Goal: Task Accomplishment & Management: Use online tool/utility

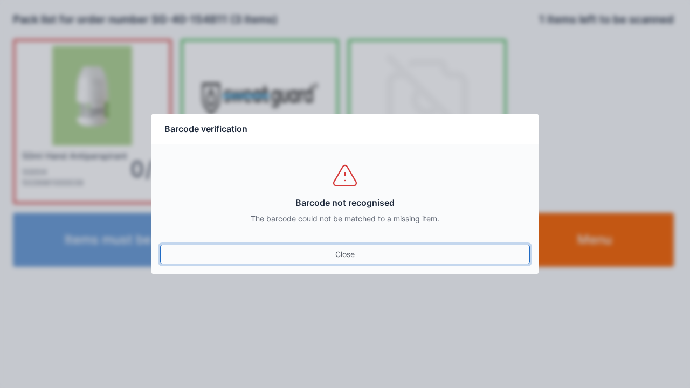
click at [345, 247] on link "Close" at bounding box center [345, 254] width 370 height 19
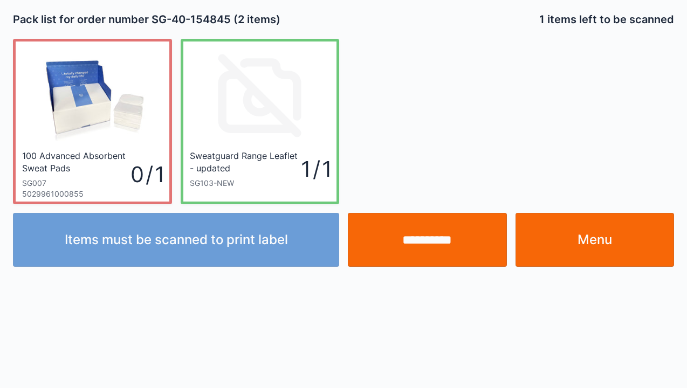
click at [411, 256] on input "**********" at bounding box center [427, 240] width 159 height 54
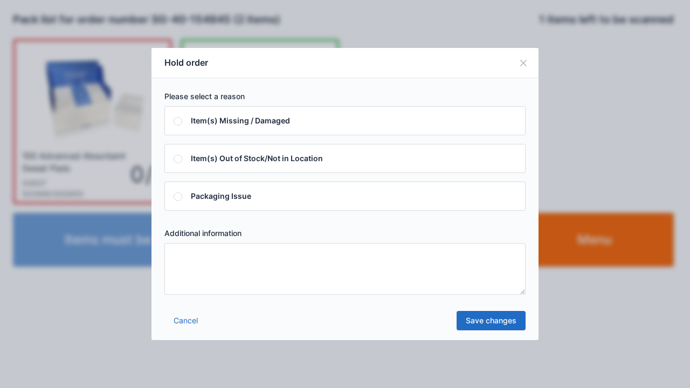
click at [176, 265] on textarea at bounding box center [344, 269] width 361 height 52
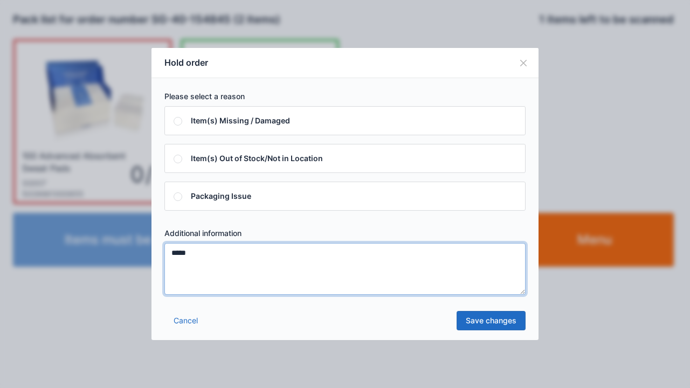
type textarea "*****"
click at [487, 324] on link "Save changes" at bounding box center [490, 320] width 69 height 19
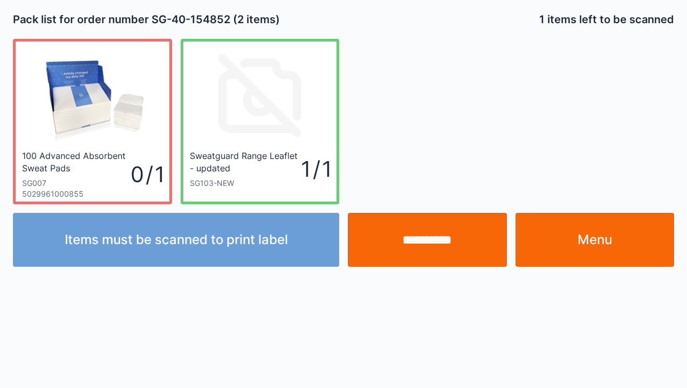
click at [436, 239] on input "**********" at bounding box center [427, 240] width 159 height 54
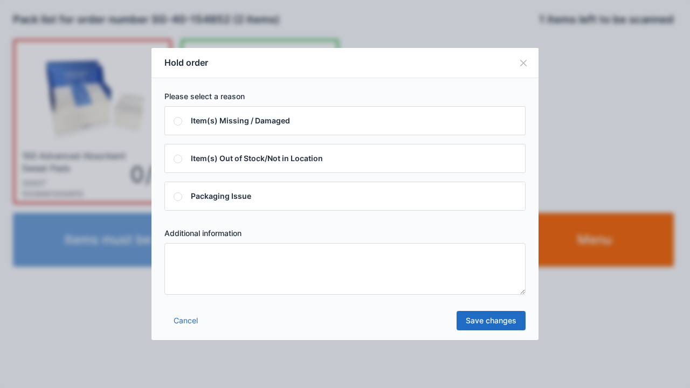
click at [187, 268] on textarea at bounding box center [344, 269] width 361 height 52
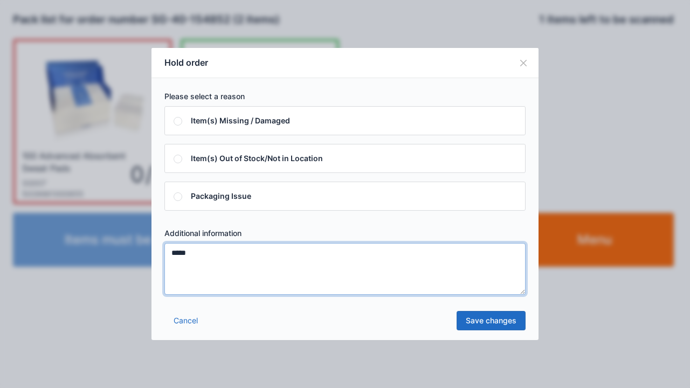
type textarea "*****"
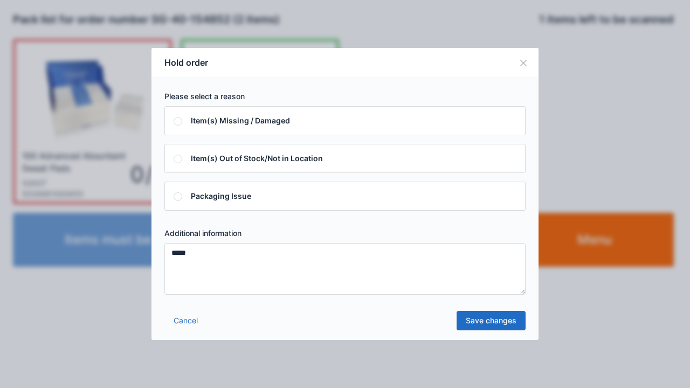
click at [483, 319] on link "Save changes" at bounding box center [490, 320] width 69 height 19
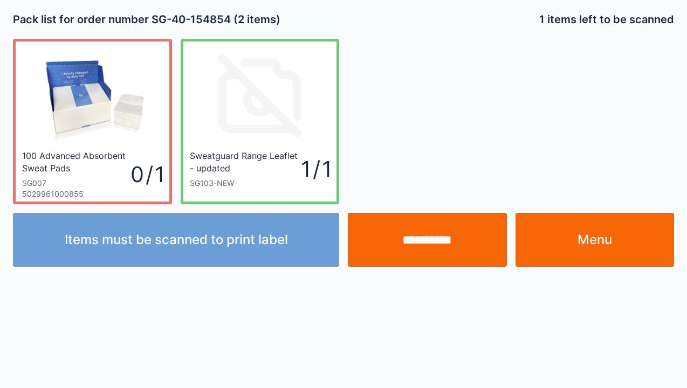
click at [438, 240] on input "**********" at bounding box center [427, 240] width 159 height 54
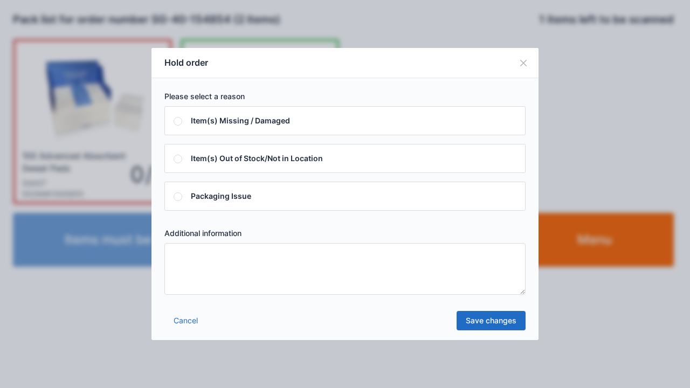
click at [210, 257] on textarea at bounding box center [344, 269] width 361 height 52
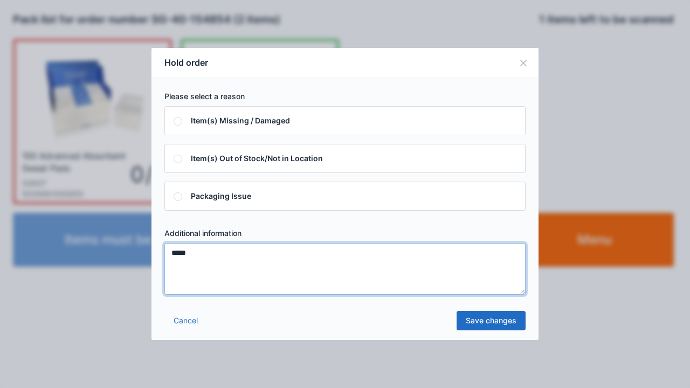
type textarea "*****"
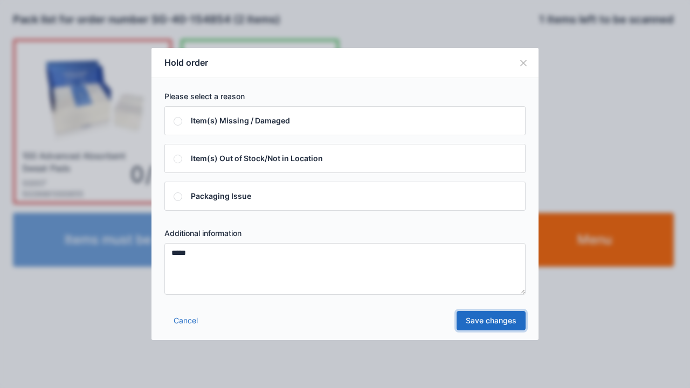
click at [486, 321] on link "Save changes" at bounding box center [490, 320] width 69 height 19
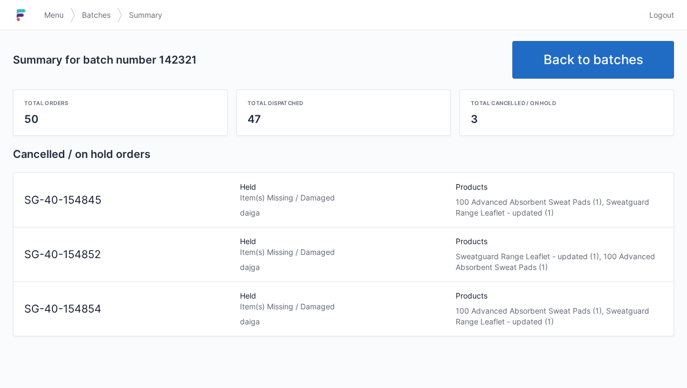
click at [243, 198] on div "Item(s) Missing / Damaged" at bounding box center [343, 197] width 207 height 11
click at [246, 196] on div "Item(s) Missing / Damaged" at bounding box center [343, 197] width 207 height 11
click at [590, 53] on link "Back to batches" at bounding box center [593, 60] width 162 height 38
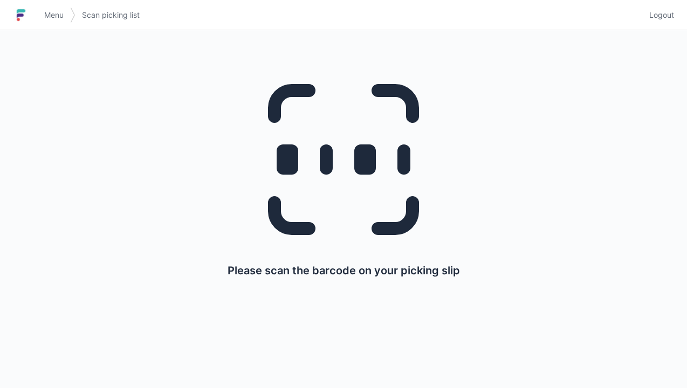
click at [29, 18] on img at bounding box center [21, 14] width 16 height 17
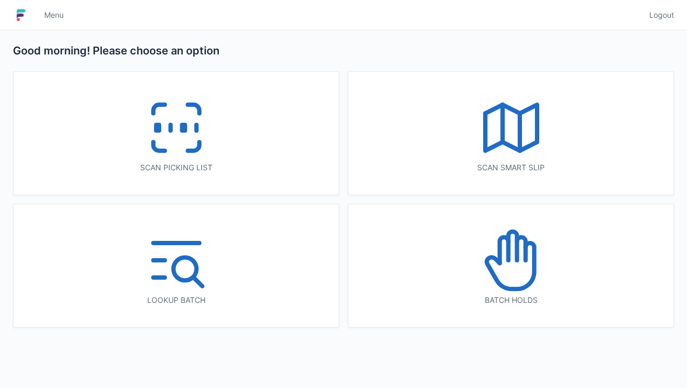
click at [502, 267] on icon at bounding box center [510, 260] width 69 height 69
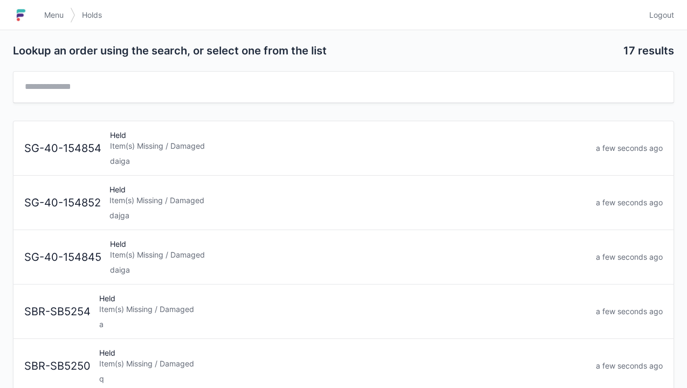
click at [146, 146] on div "Item(s) Missing / Damaged" at bounding box center [348, 146] width 477 height 11
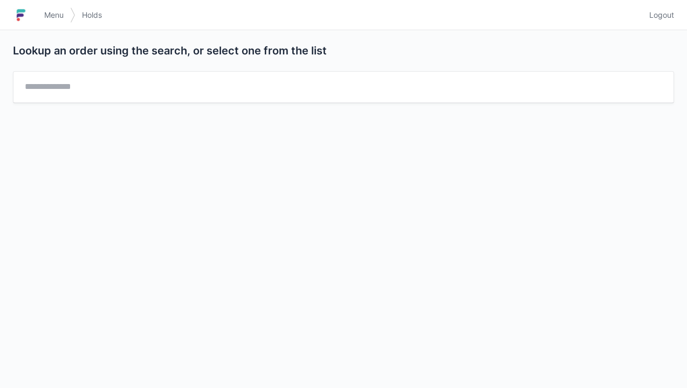
click at [46, 22] on link "Menu" at bounding box center [54, 14] width 32 height 19
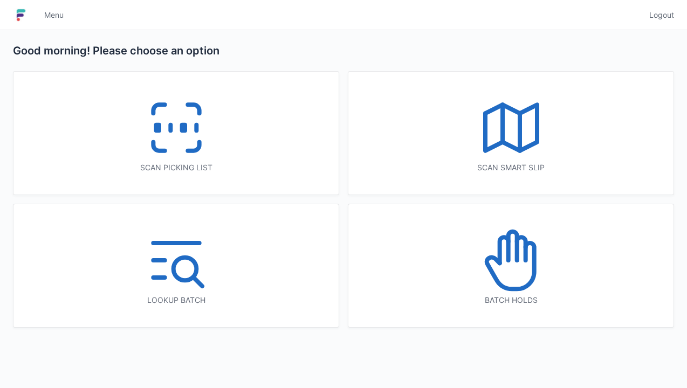
click at [516, 255] on icon at bounding box center [512, 246] width 9 height 29
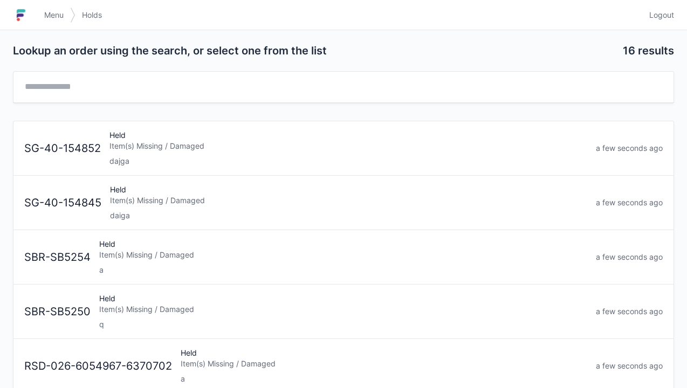
click at [140, 151] on div "Held Item(s) Missing / Damaged dajga" at bounding box center [348, 148] width 486 height 37
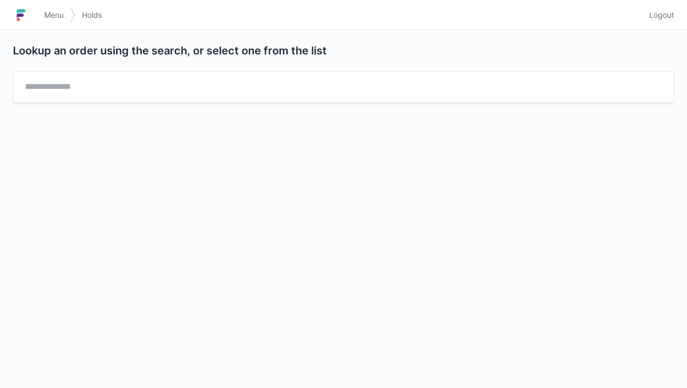
click at [47, 18] on span "Menu" at bounding box center [53, 15] width 19 height 11
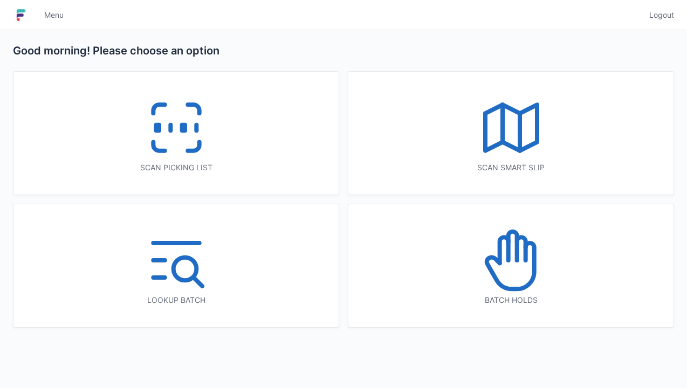
click at [506, 261] on icon at bounding box center [510, 260] width 69 height 69
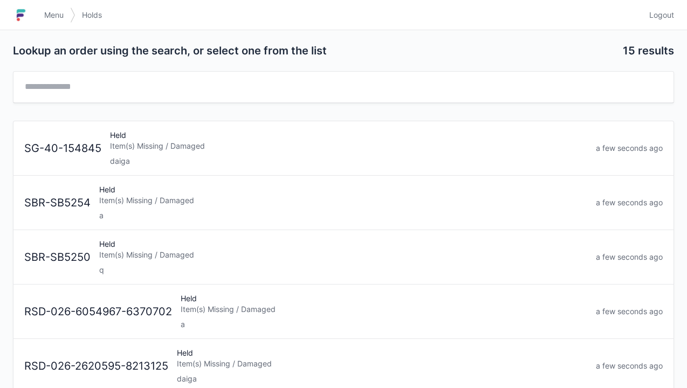
click at [151, 156] on div "daiga" at bounding box center [348, 161] width 477 height 11
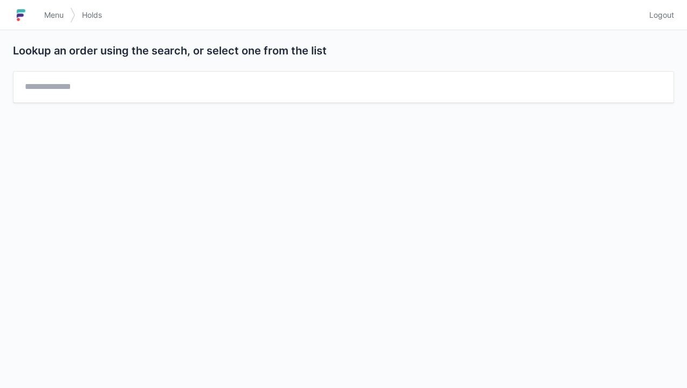
click at [38, 11] on link "Menu" at bounding box center [54, 14] width 32 height 19
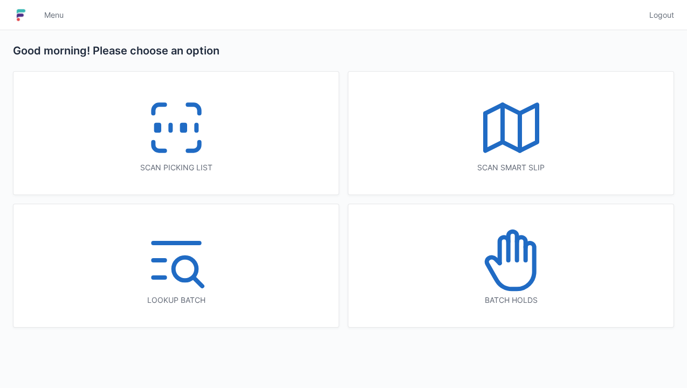
click at [171, 135] on icon at bounding box center [176, 127] width 69 height 69
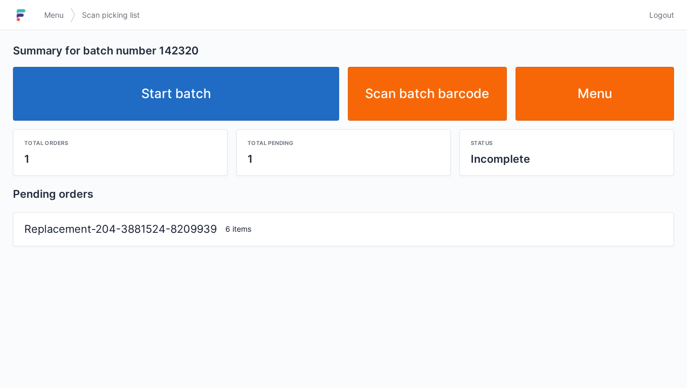
click at [214, 87] on link "Start batch" at bounding box center [176, 94] width 326 height 54
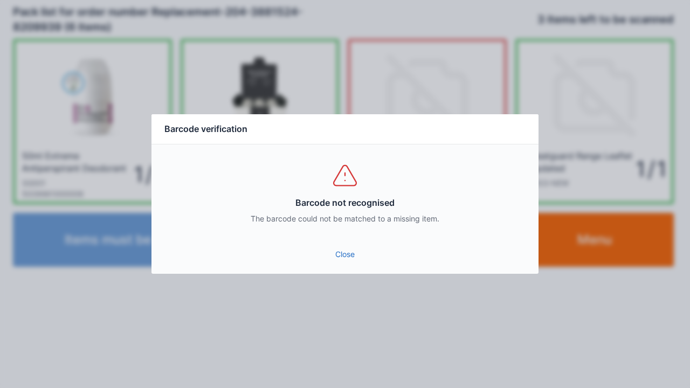
click at [337, 251] on link "Close" at bounding box center [345, 254] width 370 height 19
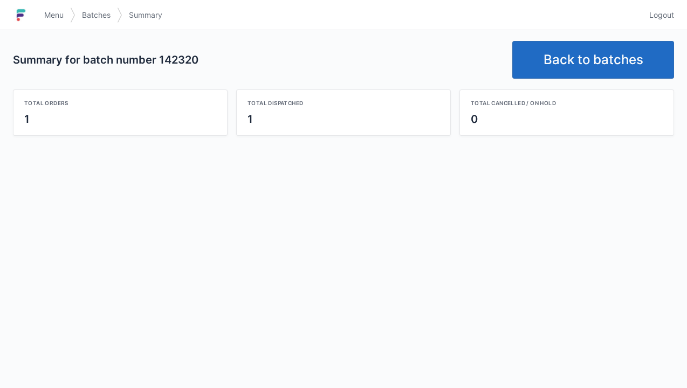
click at [604, 54] on link "Back to batches" at bounding box center [593, 60] width 162 height 38
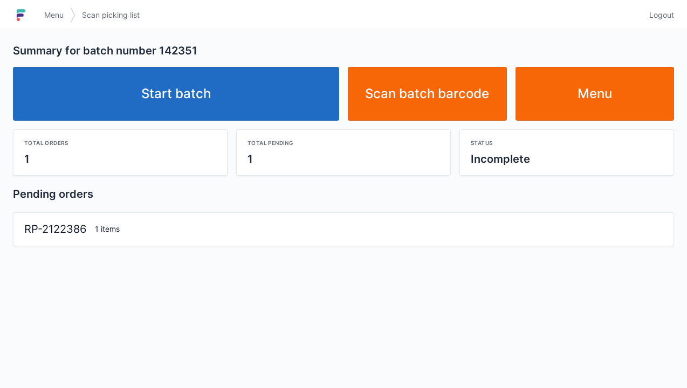
click at [185, 99] on link "Start batch" at bounding box center [176, 94] width 326 height 54
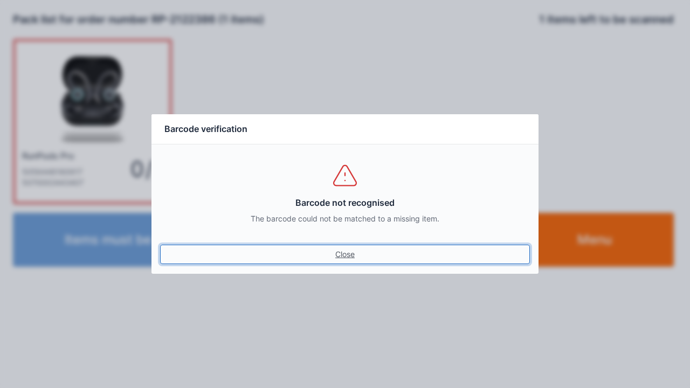
click at [336, 255] on link "Close" at bounding box center [345, 254] width 370 height 19
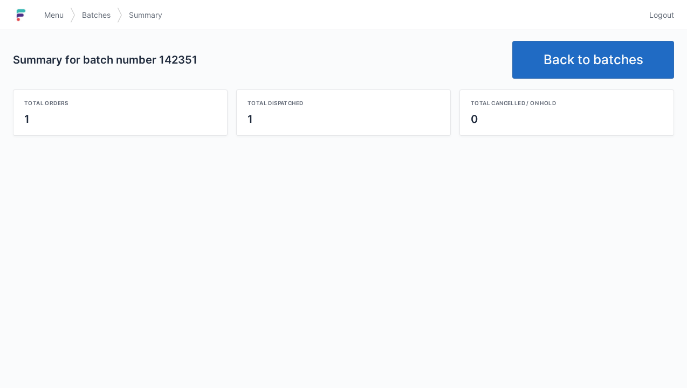
click at [563, 60] on link "Back to batches" at bounding box center [593, 60] width 162 height 38
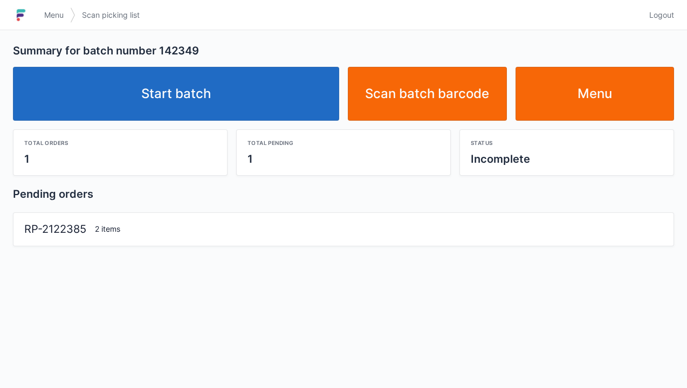
click at [206, 99] on link "Start batch" at bounding box center [176, 94] width 326 height 54
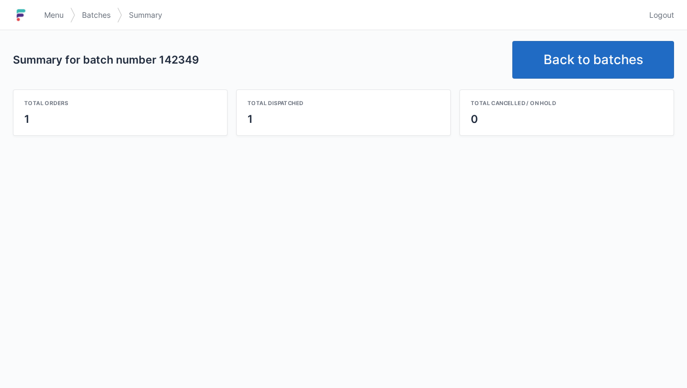
click at [571, 51] on link "Back to batches" at bounding box center [593, 60] width 162 height 38
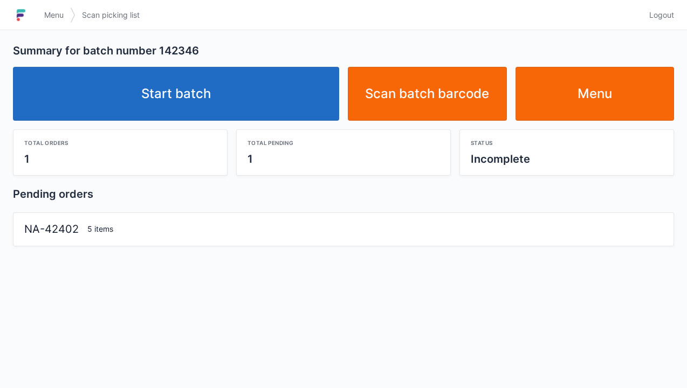
click at [195, 97] on link "Start batch" at bounding box center [176, 94] width 326 height 54
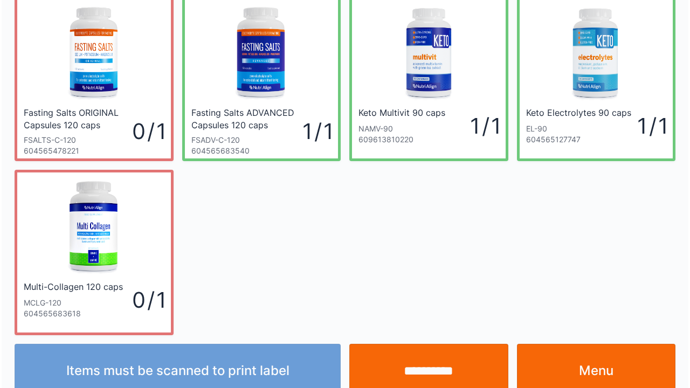
scroll to position [63, 0]
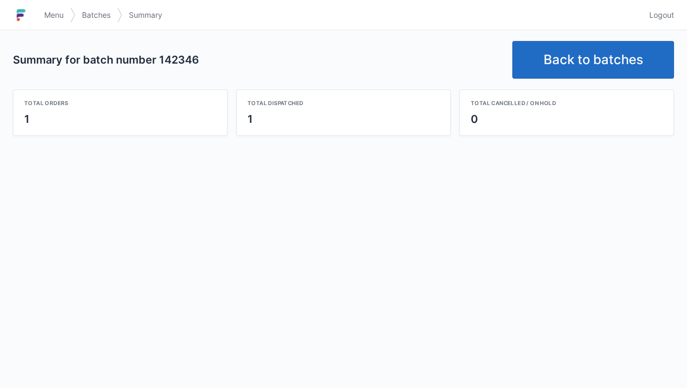
click at [49, 14] on span "Menu" at bounding box center [53, 15] width 19 height 11
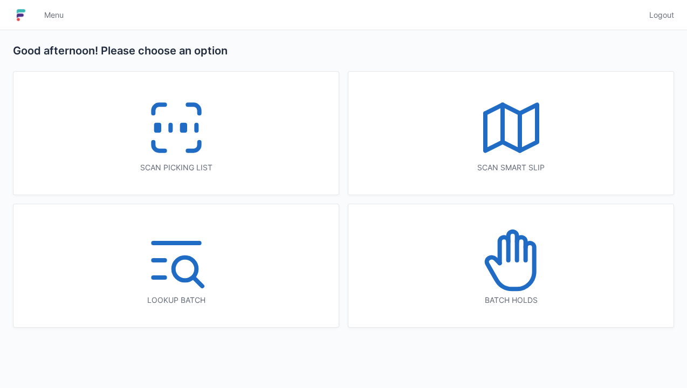
click at [172, 139] on icon at bounding box center [176, 127] width 69 height 69
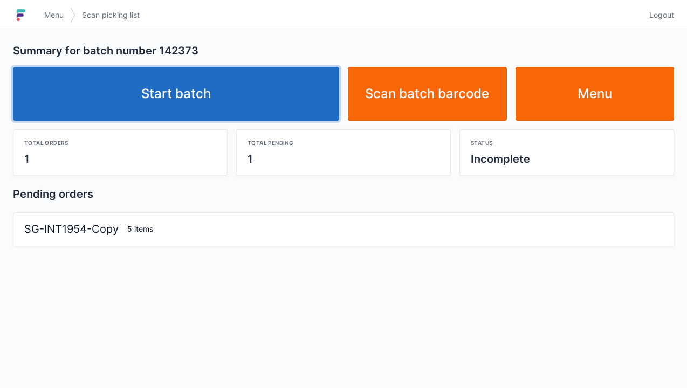
click at [202, 87] on link "Start batch" at bounding box center [176, 94] width 326 height 54
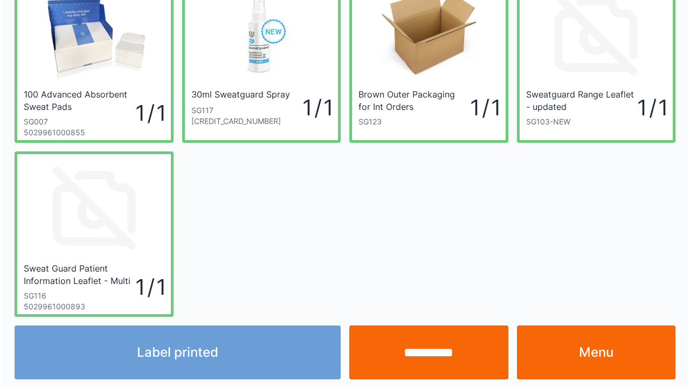
scroll to position [63, 0]
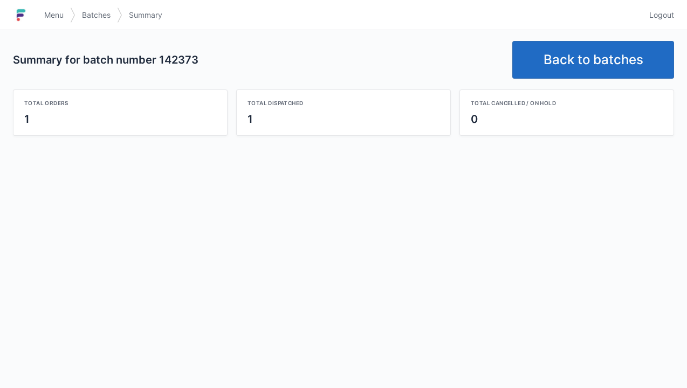
click at [587, 49] on link "Back to batches" at bounding box center [593, 60] width 162 height 38
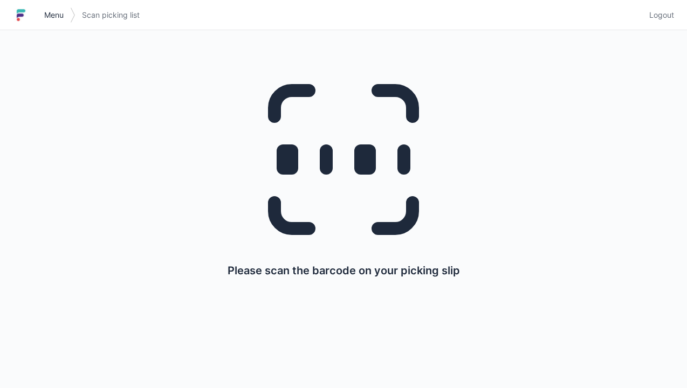
click at [39, 9] on link "Menu" at bounding box center [54, 14] width 32 height 19
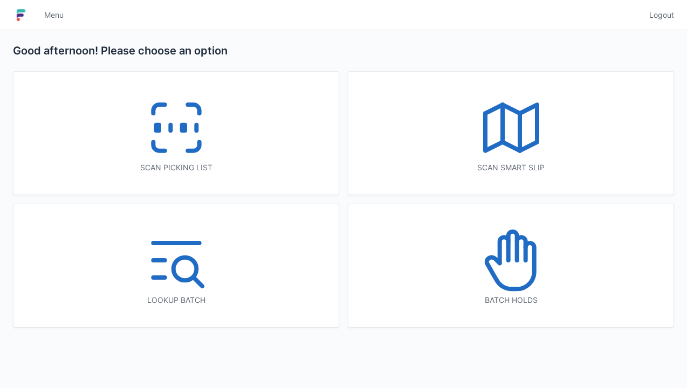
click at [162, 120] on icon at bounding box center [176, 127] width 69 height 69
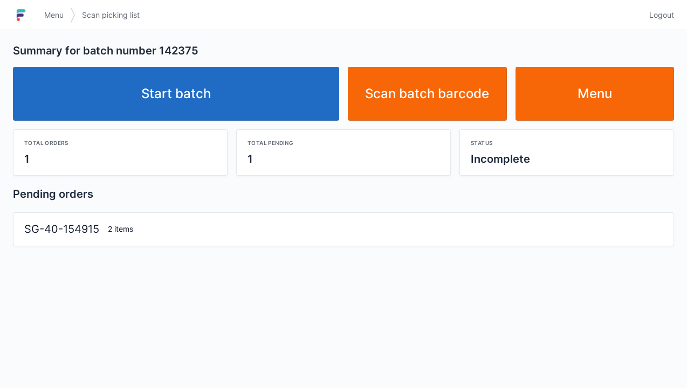
click at [192, 82] on link "Start batch" at bounding box center [176, 94] width 326 height 54
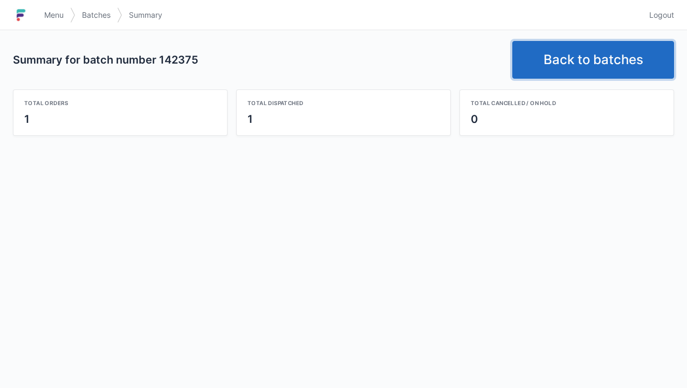
click at [621, 60] on link "Back to batches" at bounding box center [593, 60] width 162 height 38
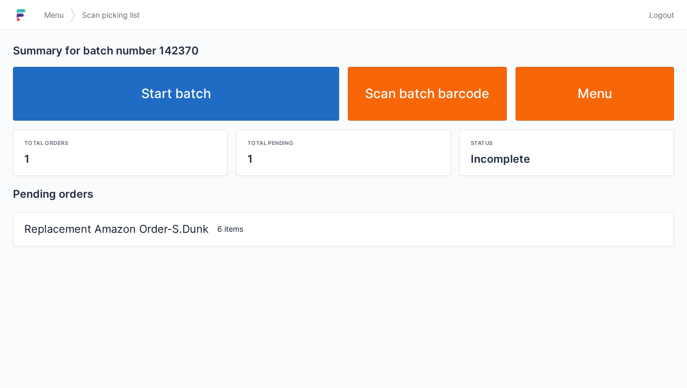
click at [223, 113] on link "Start batch" at bounding box center [176, 94] width 326 height 54
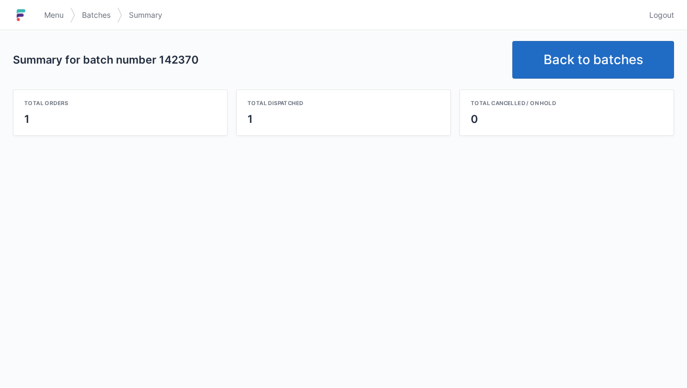
click at [576, 48] on link "Back to batches" at bounding box center [593, 60] width 162 height 38
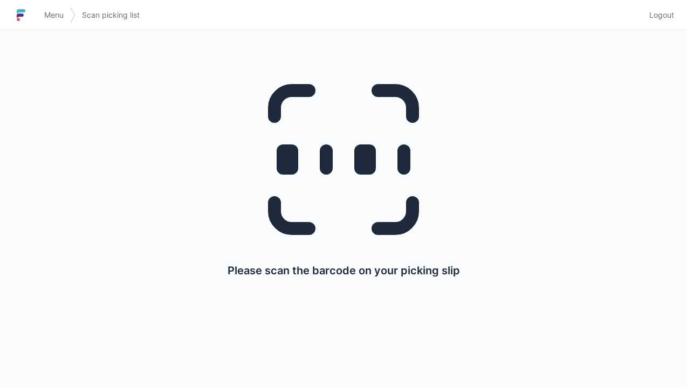
click at [29, 12] on img at bounding box center [21, 14] width 16 height 17
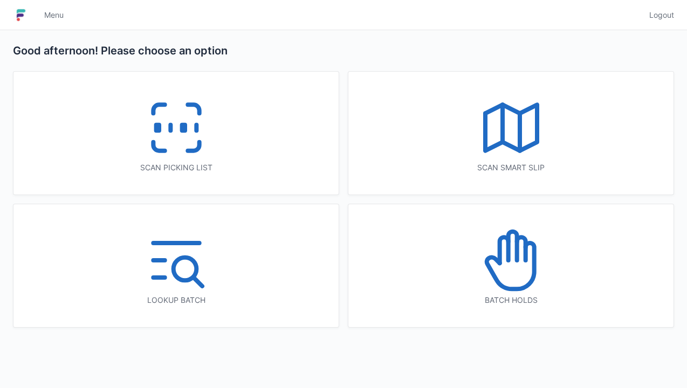
click at [181, 133] on icon at bounding box center [176, 127] width 69 height 69
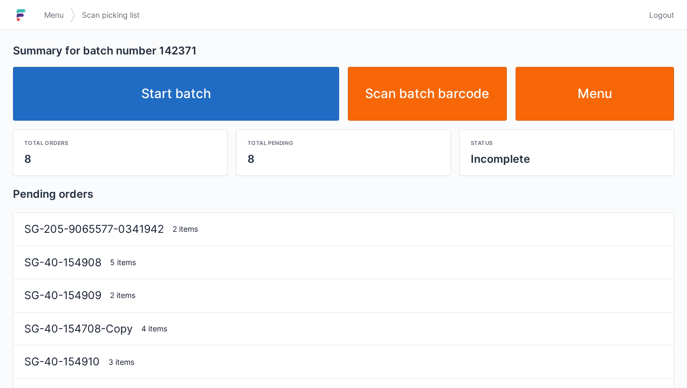
click at [198, 97] on link "Start batch" at bounding box center [176, 94] width 326 height 54
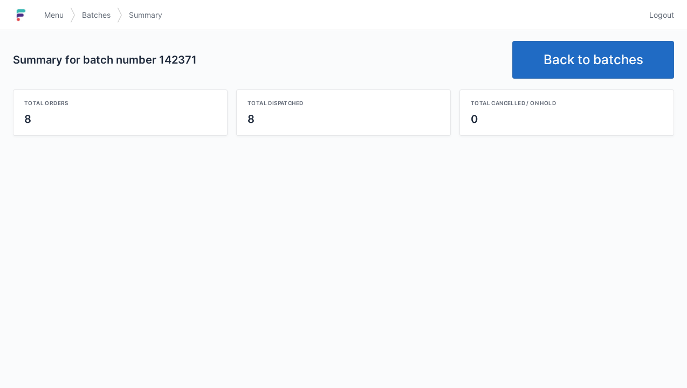
click at [574, 55] on link "Back to batches" at bounding box center [593, 60] width 162 height 38
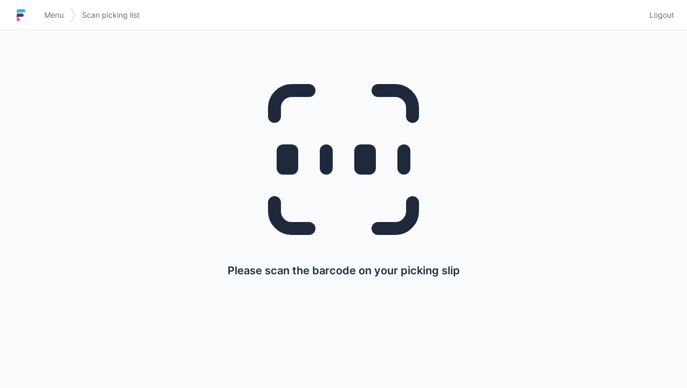
click at [40, 10] on link "Menu" at bounding box center [54, 14] width 32 height 19
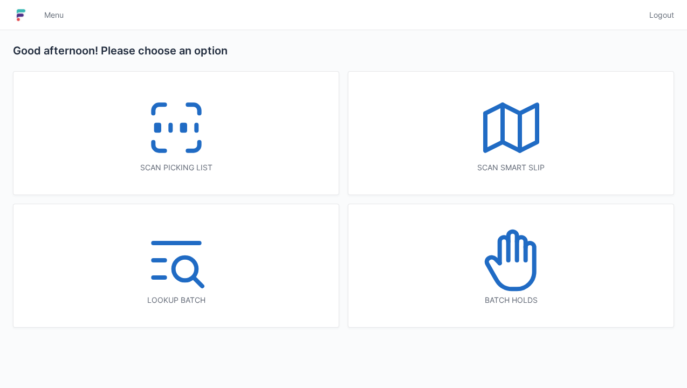
click at [171, 120] on icon at bounding box center [176, 127] width 69 height 69
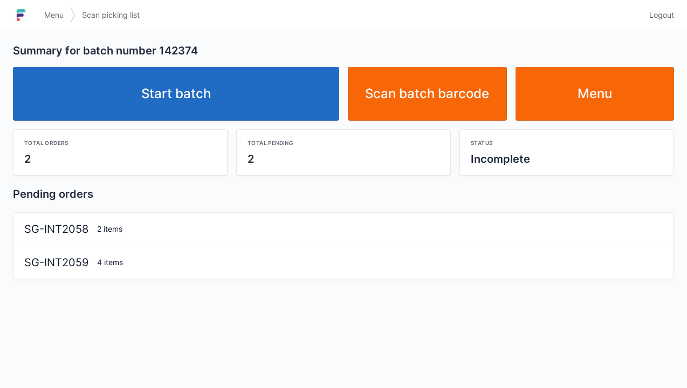
click at [184, 91] on link "Start batch" at bounding box center [176, 94] width 326 height 54
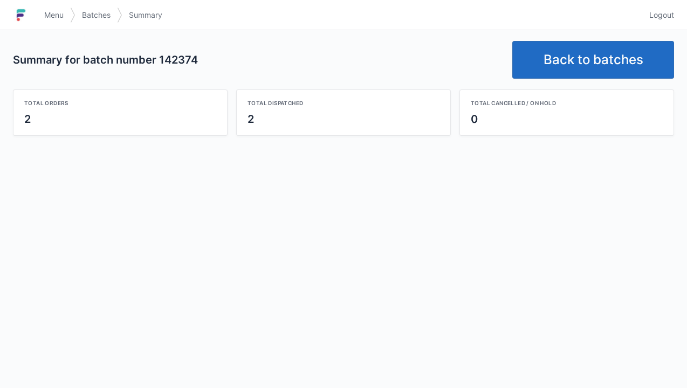
click at [596, 65] on link "Back to batches" at bounding box center [593, 60] width 162 height 38
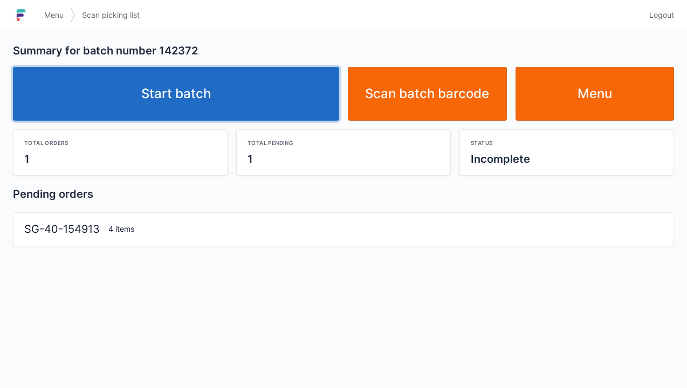
click at [179, 94] on link "Start batch" at bounding box center [176, 94] width 326 height 54
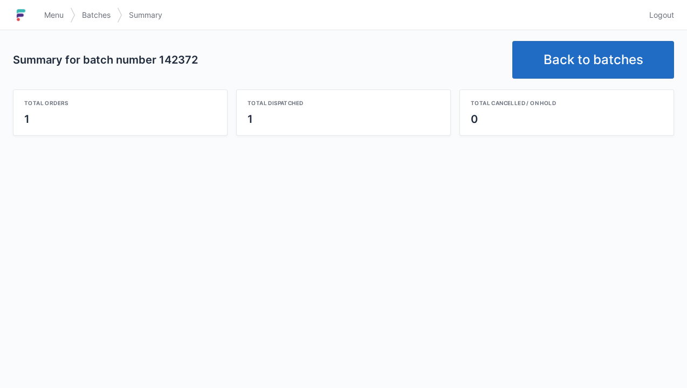
click at [594, 53] on link "Back to batches" at bounding box center [593, 60] width 162 height 38
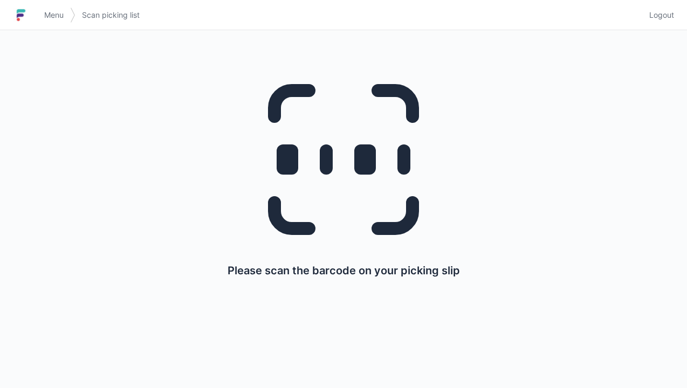
click at [39, 15] on link "Menu" at bounding box center [54, 14] width 32 height 19
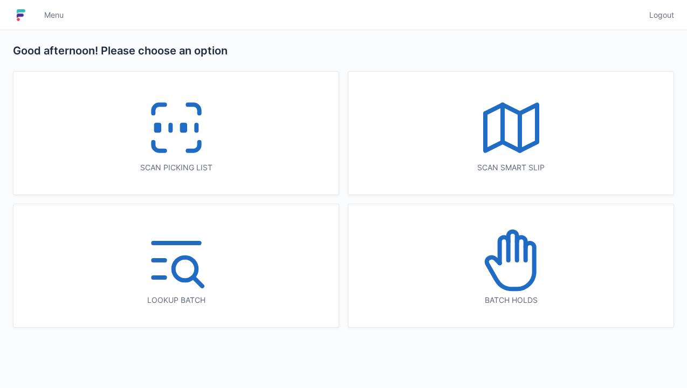
click at [514, 254] on icon at bounding box center [510, 260] width 69 height 69
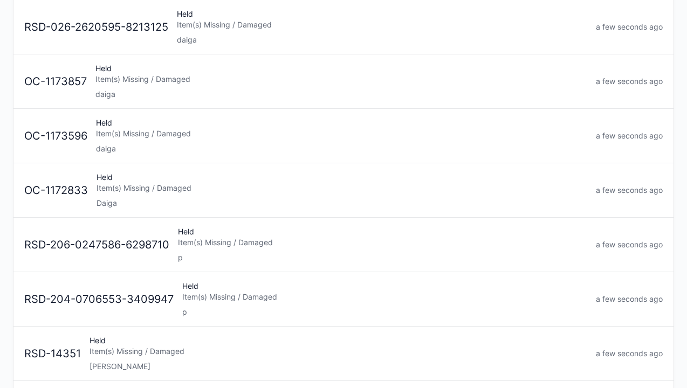
scroll to position [289, 0]
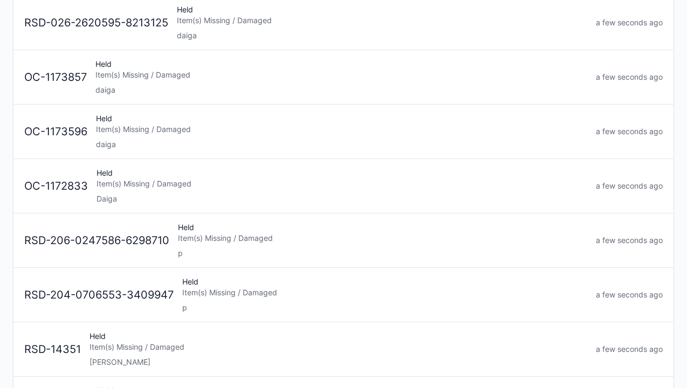
click at [114, 190] on div "Held Item(s) Missing / Damaged Daiga" at bounding box center [341, 186] width 499 height 37
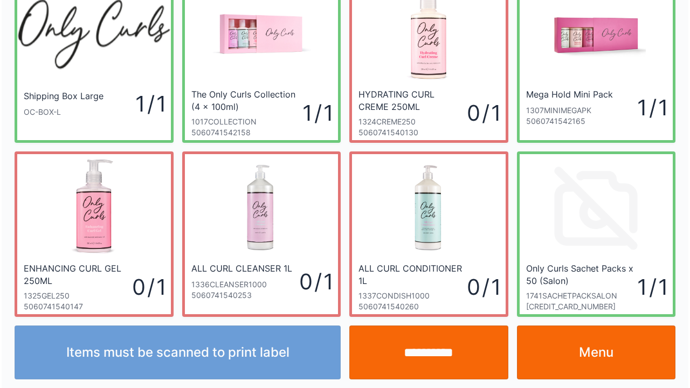
scroll to position [63, 0]
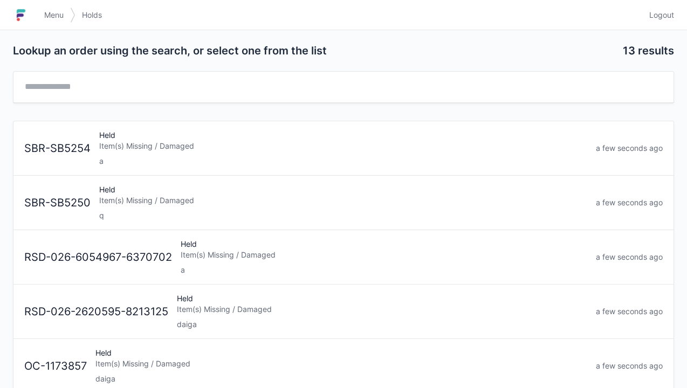
click at [193, 314] on div "Held Item(s) Missing / Damaged daiga" at bounding box center [381, 311] width 419 height 37
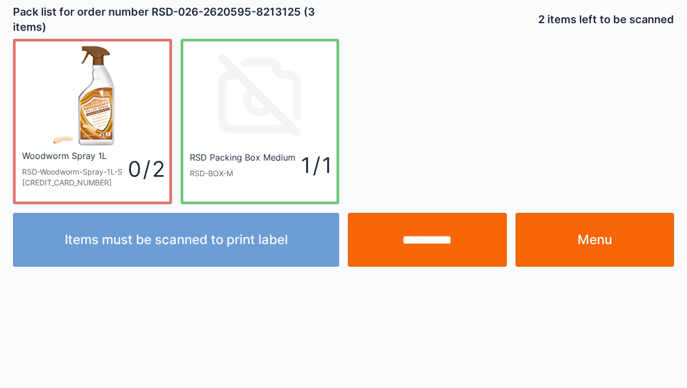
click at [607, 231] on link "Menu" at bounding box center [594, 240] width 159 height 54
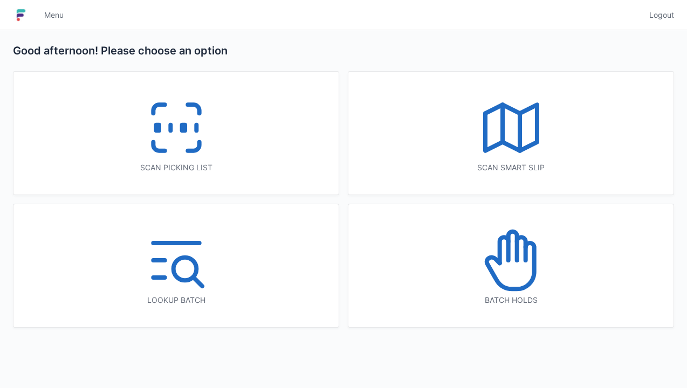
click at [517, 269] on icon at bounding box center [510, 260] width 69 height 69
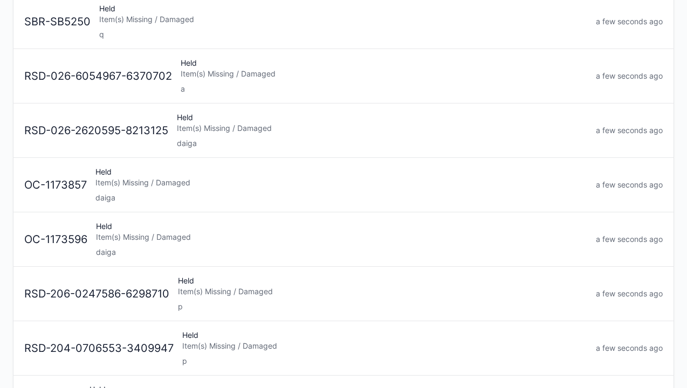
scroll to position [183, 0]
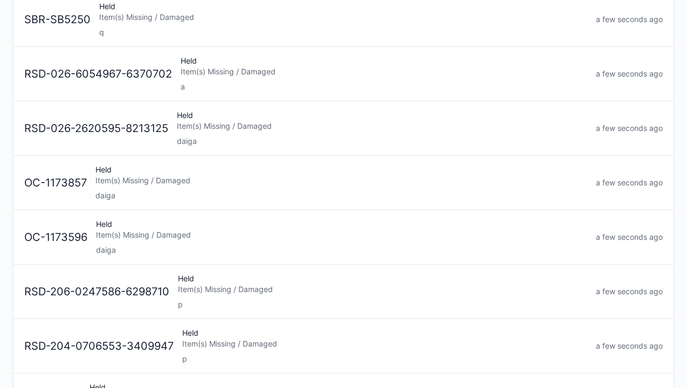
click at [95, 238] on div "Held Item(s) Missing / Damaged daiga" at bounding box center [342, 237] width 500 height 37
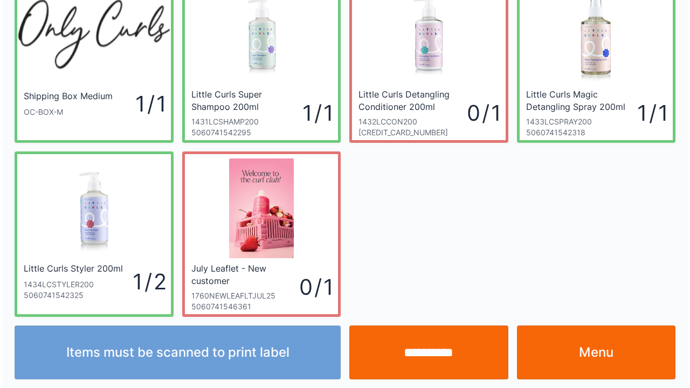
scroll to position [63, 0]
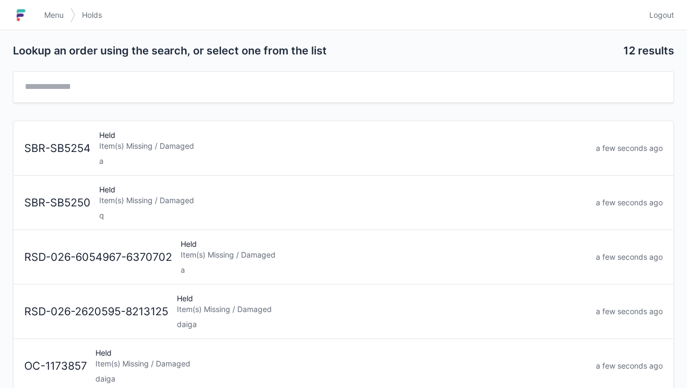
click at [177, 315] on div "Held Item(s) Missing / Damaged daiga" at bounding box center [381, 311] width 419 height 37
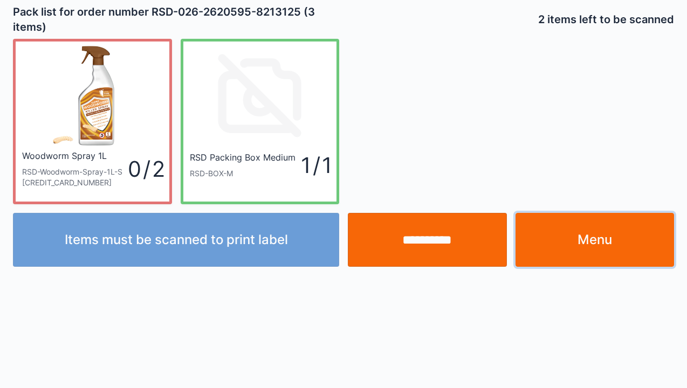
click at [592, 239] on link "Menu" at bounding box center [594, 240] width 159 height 54
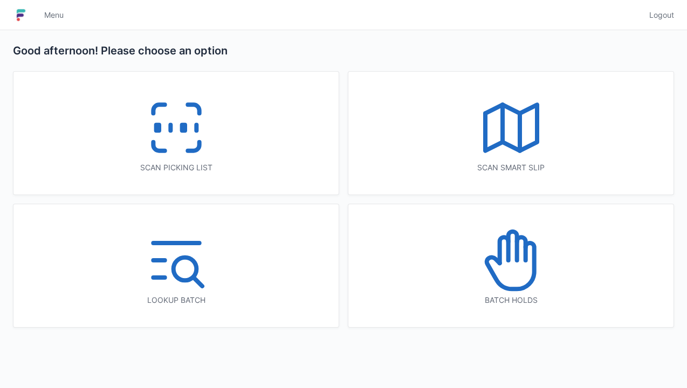
click at [527, 263] on icon at bounding box center [510, 260] width 69 height 69
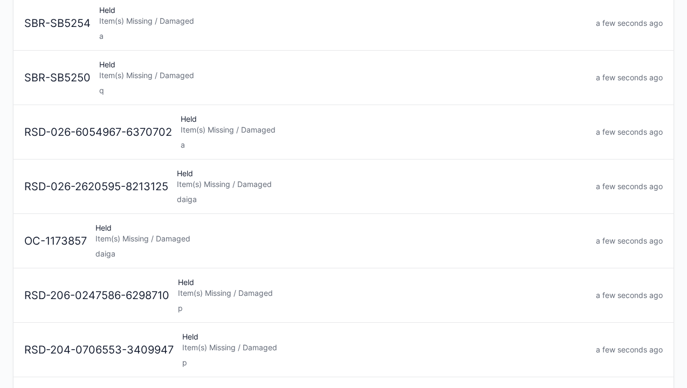
scroll to position [156, 0]
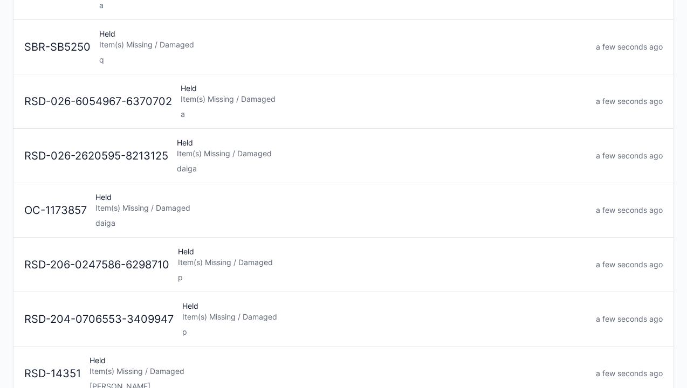
click at [105, 218] on div "daiga" at bounding box center [340, 223] width 491 height 11
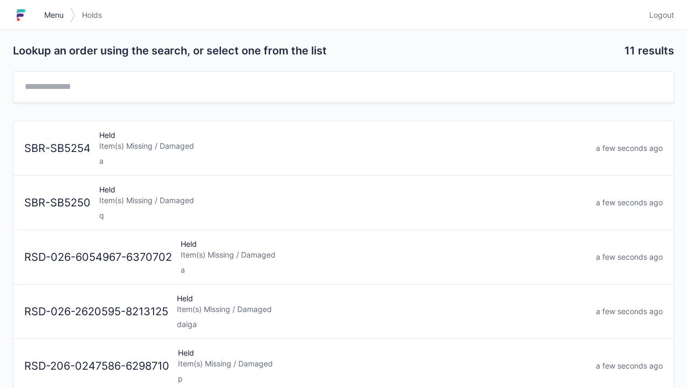
click at [47, 9] on link "Menu" at bounding box center [54, 14] width 32 height 19
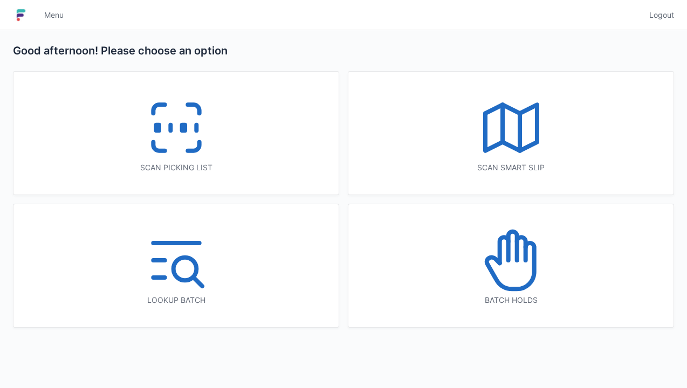
click at [182, 134] on icon at bounding box center [176, 127] width 69 height 69
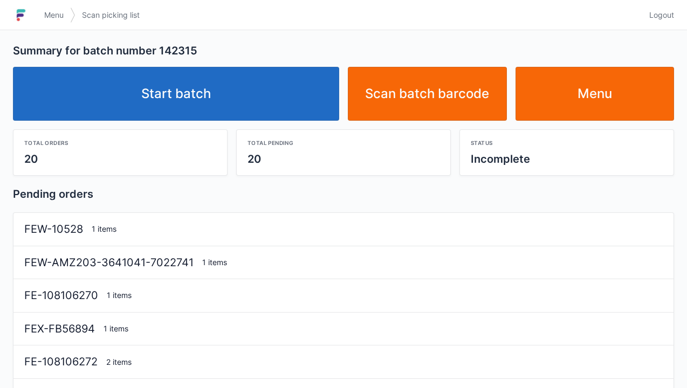
click at [191, 87] on link "Start batch" at bounding box center [176, 94] width 326 height 54
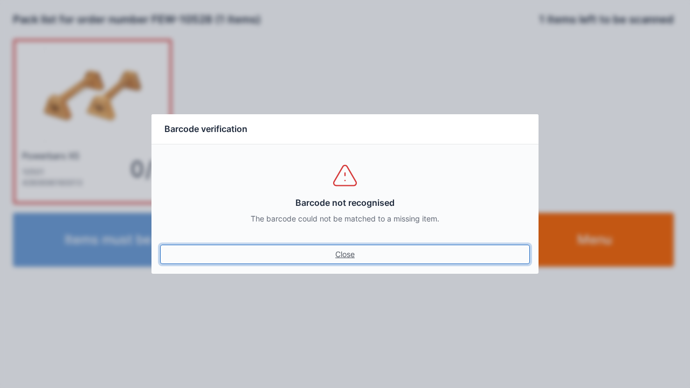
click at [345, 254] on link "Close" at bounding box center [345, 254] width 370 height 19
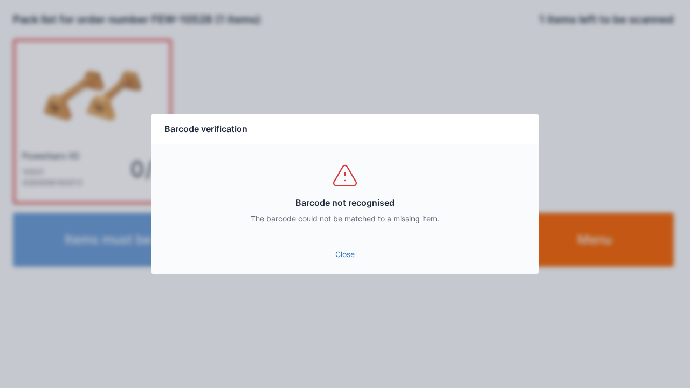
click at [340, 258] on link "Close" at bounding box center [345, 254] width 370 height 19
click at [350, 262] on link "Close" at bounding box center [345, 254] width 370 height 19
click at [347, 254] on link "Close" at bounding box center [345, 254] width 370 height 19
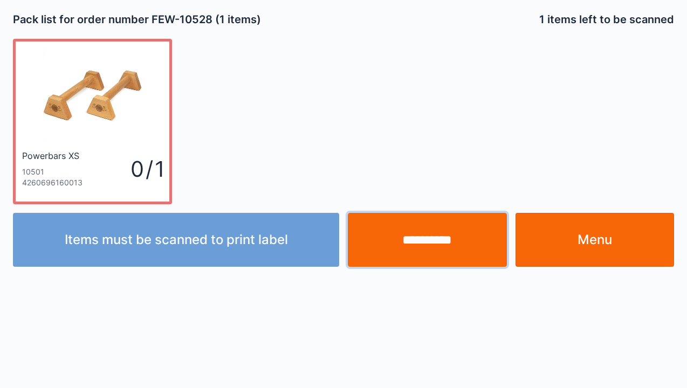
click at [434, 235] on input "**********" at bounding box center [427, 240] width 159 height 54
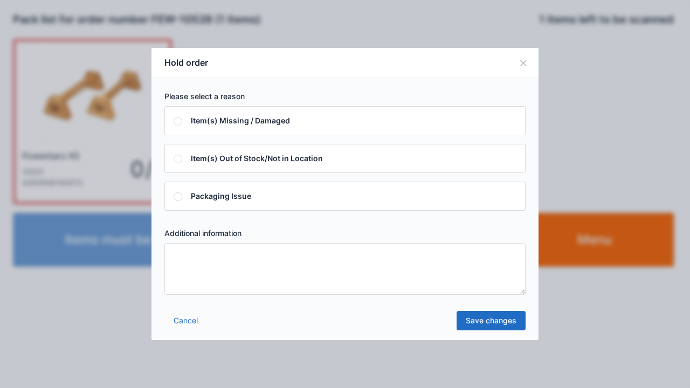
click at [192, 263] on textarea at bounding box center [344, 269] width 361 height 52
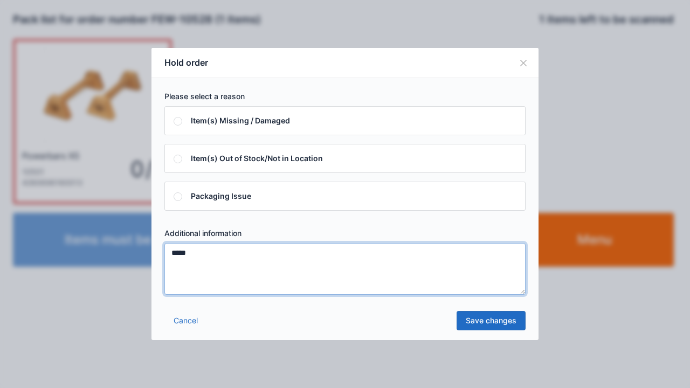
type textarea "*****"
click at [491, 321] on link "Save changes" at bounding box center [490, 320] width 69 height 19
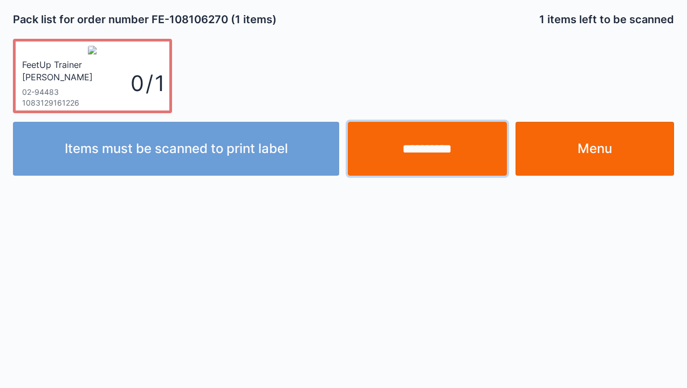
click at [443, 148] on input "**********" at bounding box center [427, 149] width 159 height 54
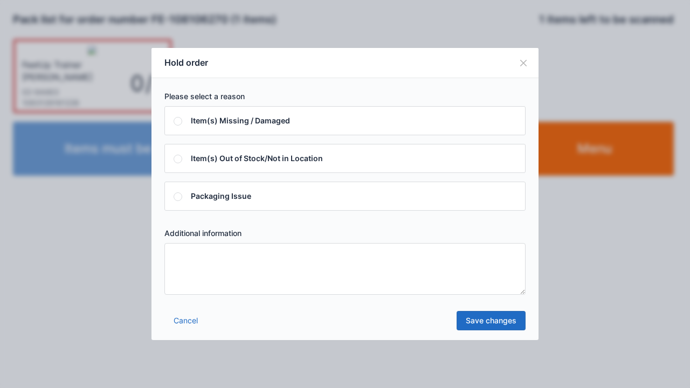
click at [182, 252] on textarea at bounding box center [344, 269] width 361 height 52
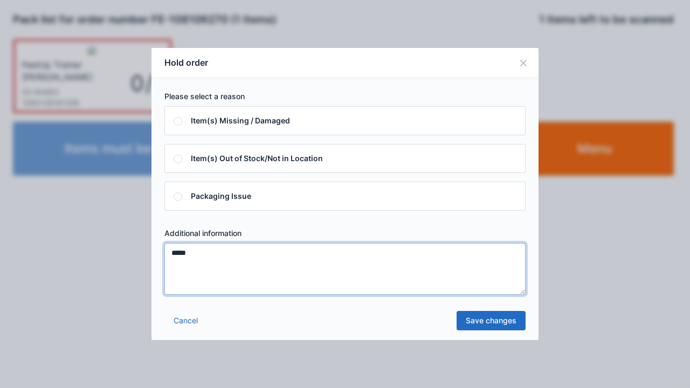
type textarea "*****"
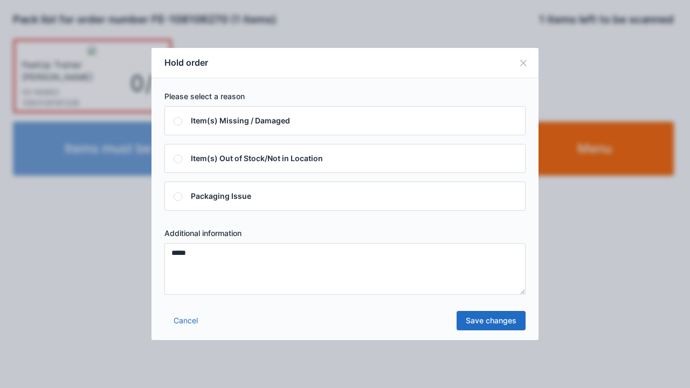
click at [486, 328] on link "Save changes" at bounding box center [490, 320] width 69 height 19
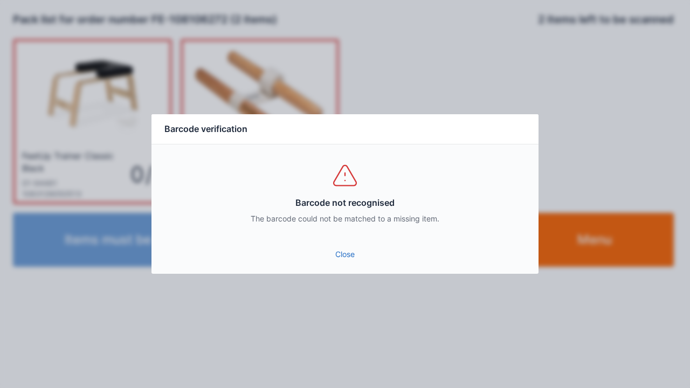
click at [343, 260] on link "Close" at bounding box center [345, 254] width 370 height 19
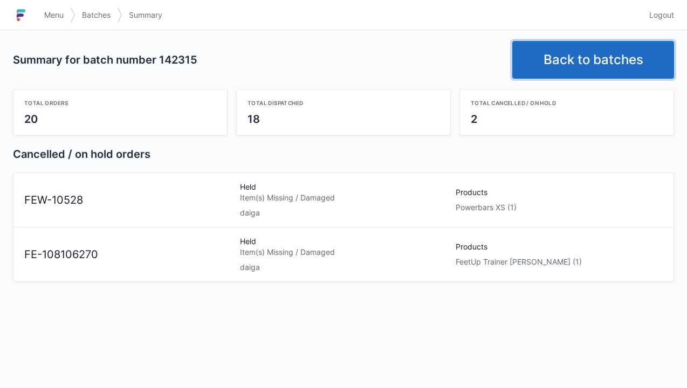
click at [578, 58] on link "Back to batches" at bounding box center [593, 60] width 162 height 38
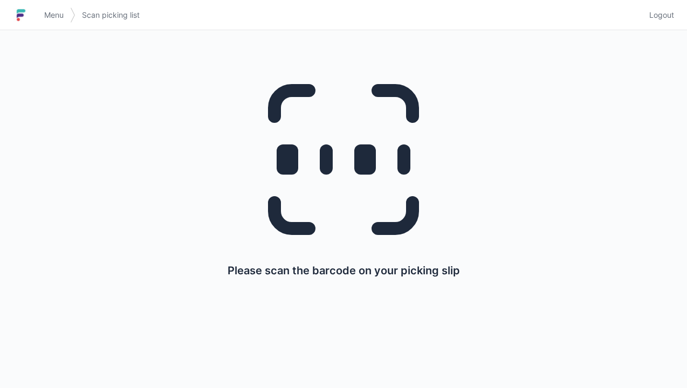
click at [38, 20] on link "Menu" at bounding box center [54, 14] width 32 height 19
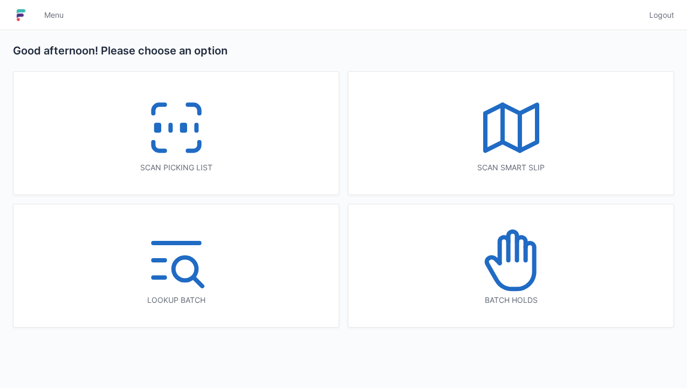
click at [511, 254] on icon at bounding box center [510, 260] width 69 height 69
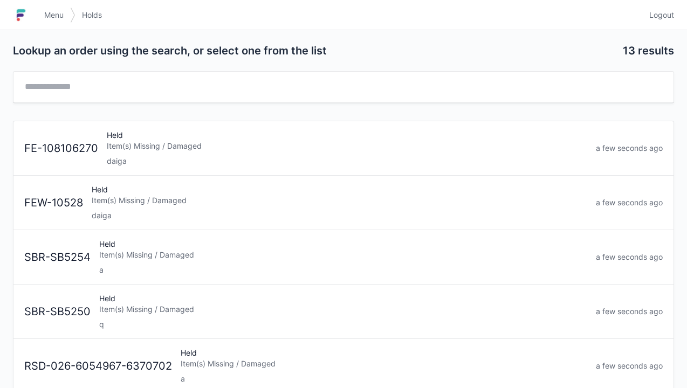
click at [148, 218] on div "daiga" at bounding box center [339, 215] width 495 height 11
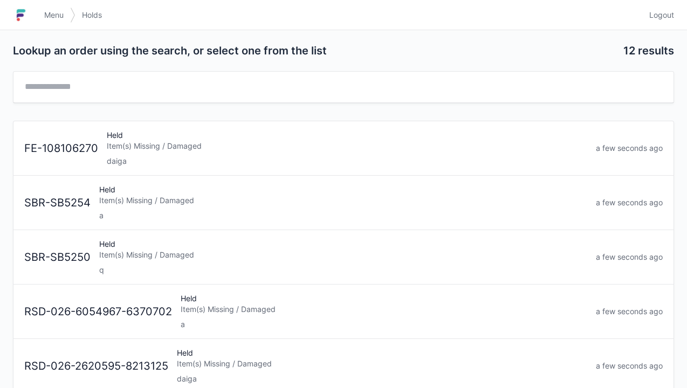
click at [147, 149] on div "Item(s) Missing / Damaged" at bounding box center [347, 146] width 480 height 11
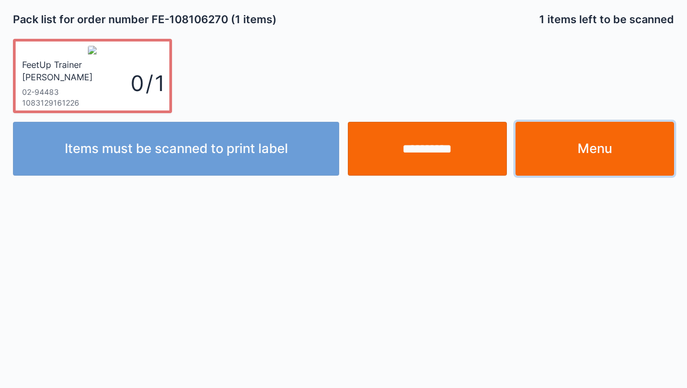
click at [605, 147] on link "Menu" at bounding box center [594, 149] width 159 height 54
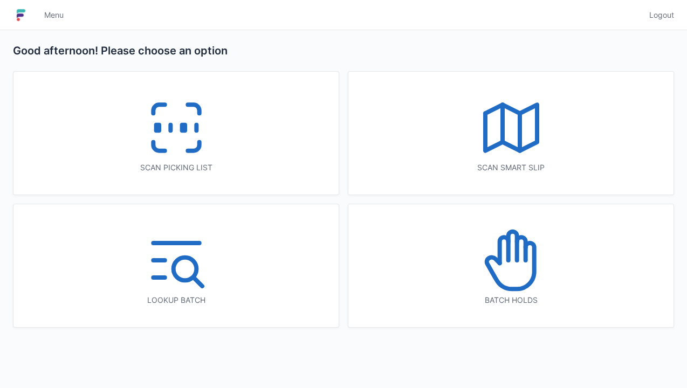
click at [175, 125] on icon at bounding box center [176, 127] width 69 height 69
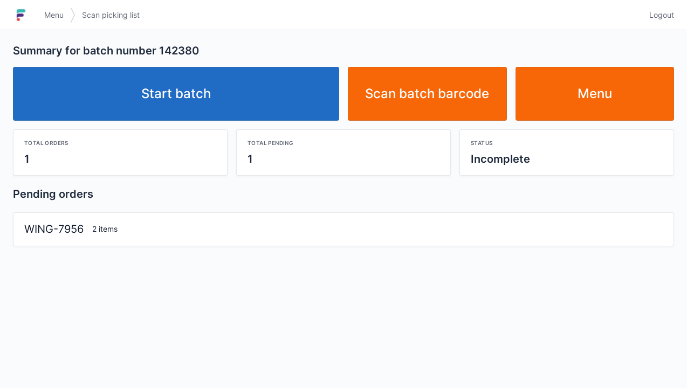
click at [185, 93] on link "Start batch" at bounding box center [176, 94] width 326 height 54
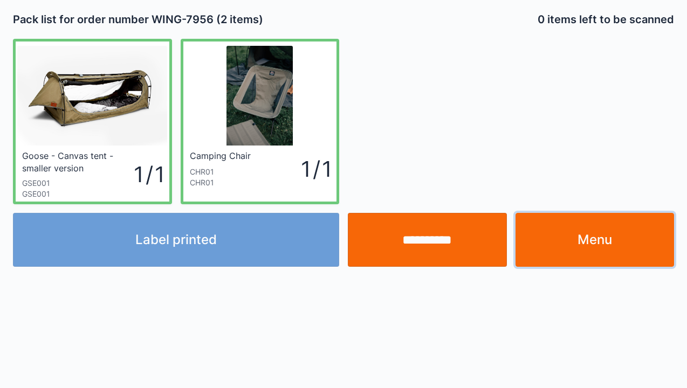
click at [594, 247] on link "Menu" at bounding box center [594, 240] width 159 height 54
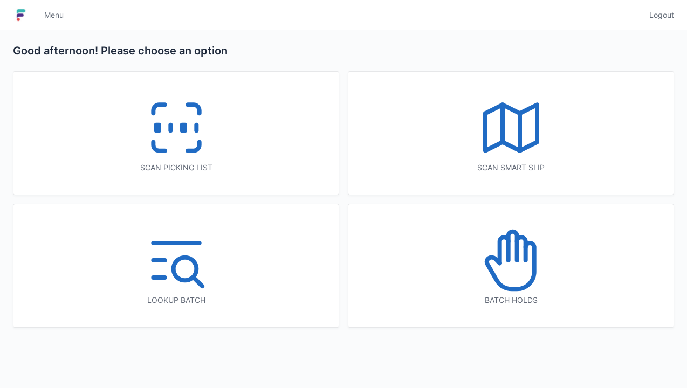
click at [167, 122] on icon at bounding box center [176, 127] width 69 height 69
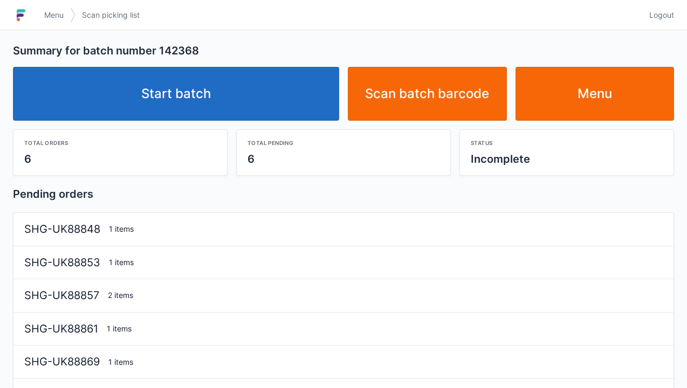
click at [195, 100] on link "Start batch" at bounding box center [176, 94] width 326 height 54
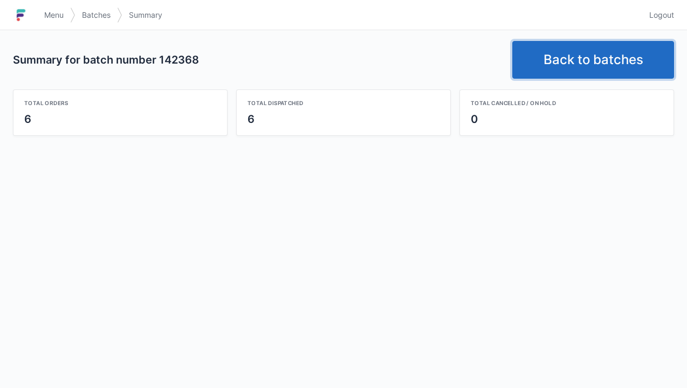
click at [574, 50] on link "Back to batches" at bounding box center [593, 60] width 162 height 38
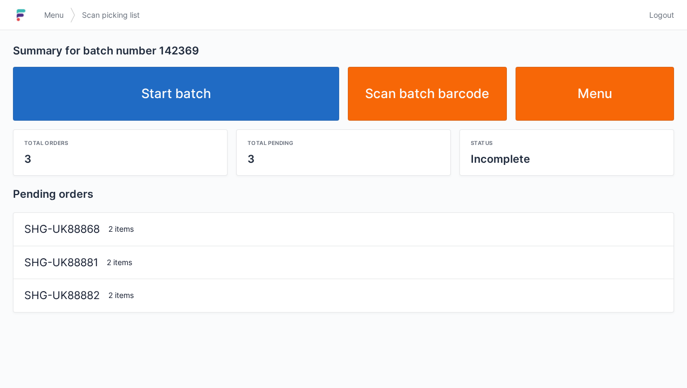
click at [200, 96] on link "Start batch" at bounding box center [176, 94] width 326 height 54
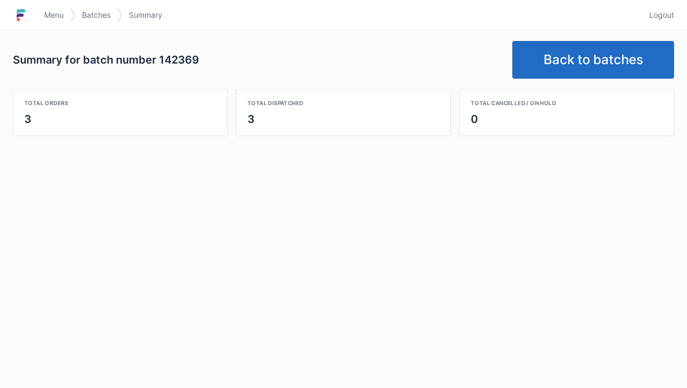
click at [589, 55] on link "Back to batches" at bounding box center [593, 60] width 162 height 38
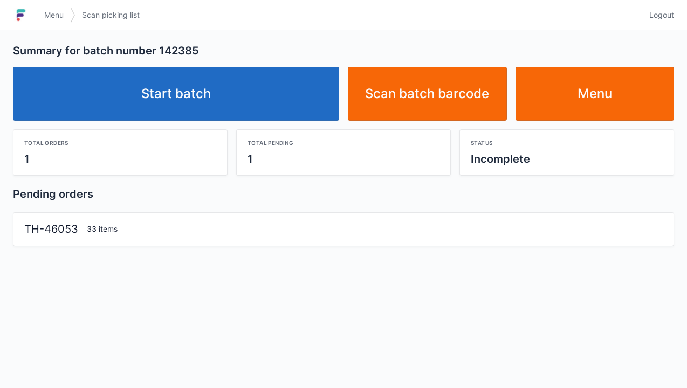
click at [196, 89] on link "Start batch" at bounding box center [176, 94] width 326 height 54
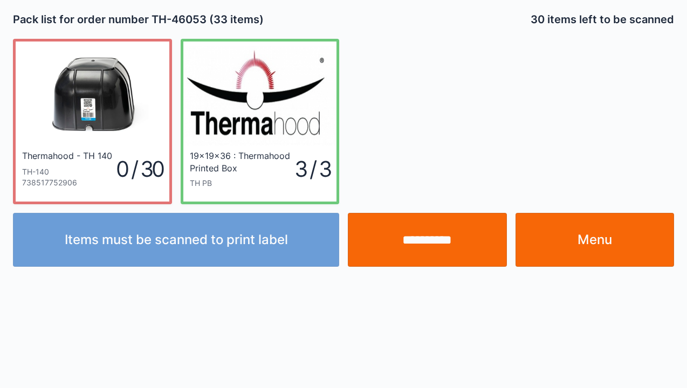
click at [617, 237] on link "Menu" at bounding box center [594, 240] width 159 height 54
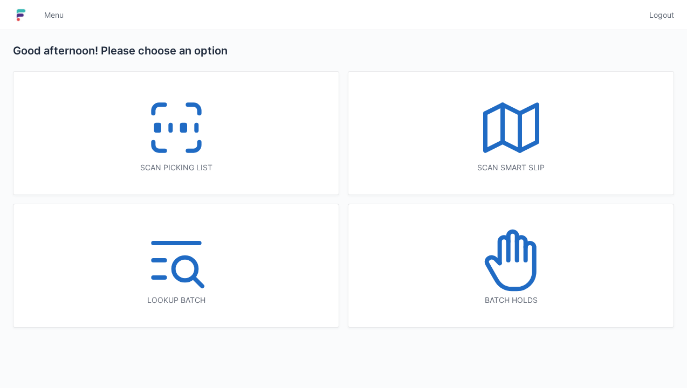
click at [517, 267] on icon at bounding box center [510, 260] width 69 height 69
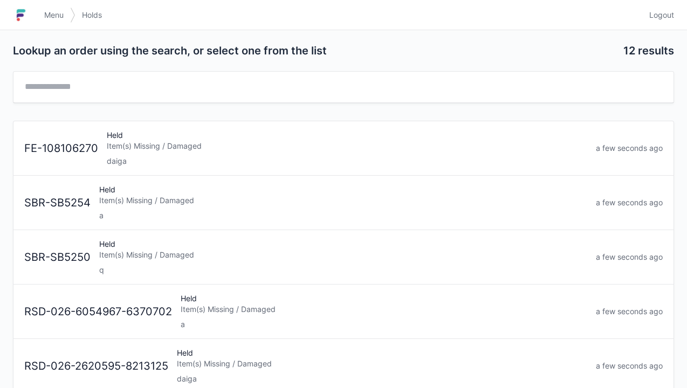
click at [158, 149] on div "Item(s) Missing / Damaged" at bounding box center [347, 146] width 480 height 11
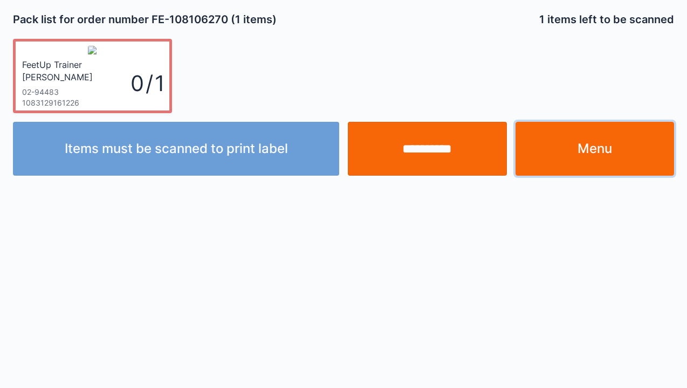
click at [590, 141] on link "Menu" at bounding box center [594, 149] width 159 height 54
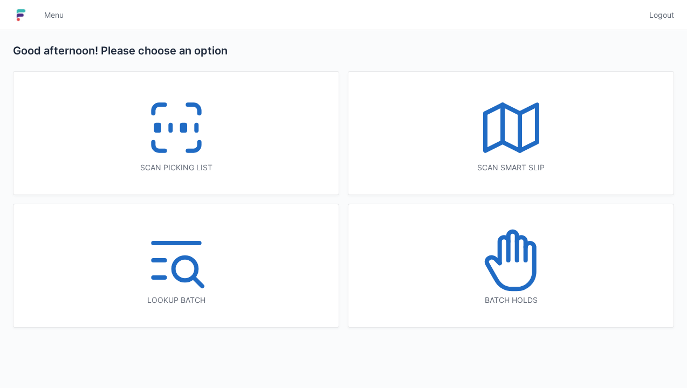
click at [507, 269] on icon at bounding box center [510, 260] width 69 height 69
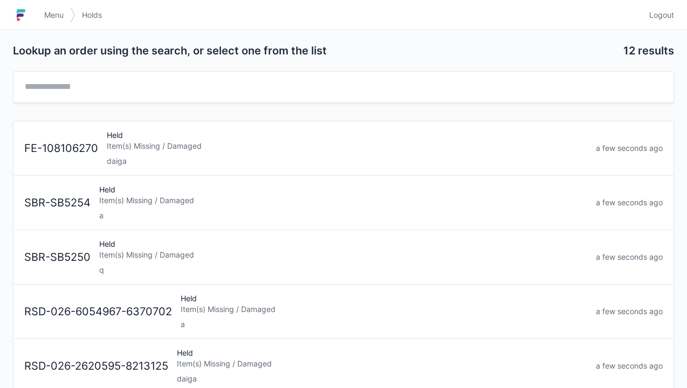
click at [27, 9] on img at bounding box center [21, 14] width 16 height 17
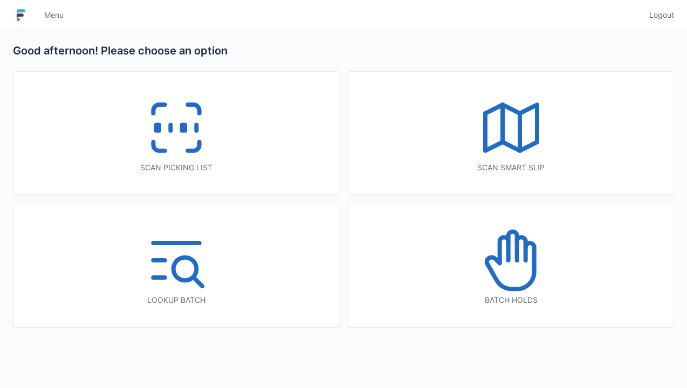
click at [170, 129] on line at bounding box center [170, 128] width 0 height 6
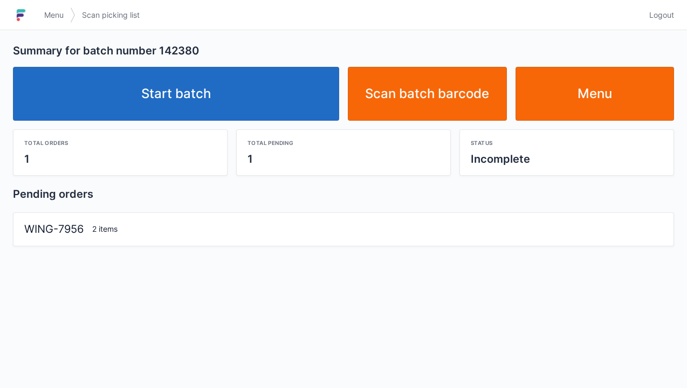
click at [181, 99] on link "Start batch" at bounding box center [176, 94] width 326 height 54
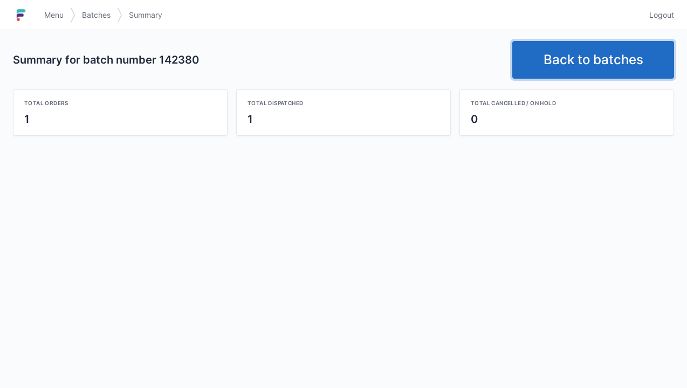
click at [594, 52] on link "Back to batches" at bounding box center [593, 60] width 162 height 38
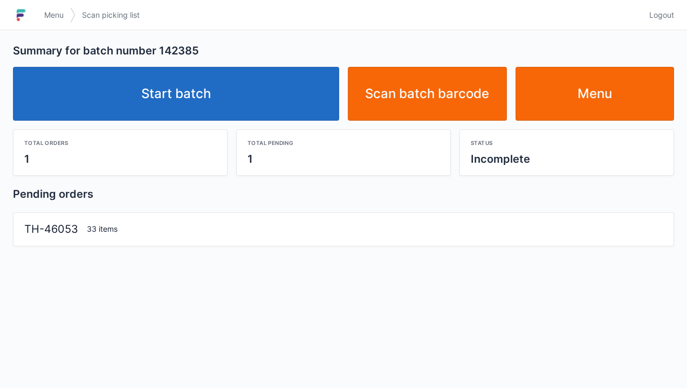
click at [194, 99] on link "Start batch" at bounding box center [176, 94] width 326 height 54
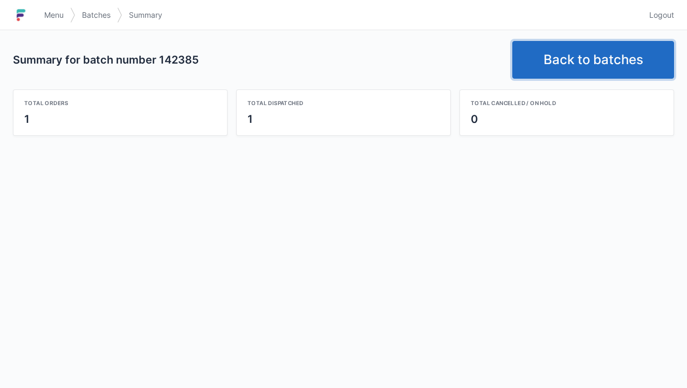
click at [580, 56] on link "Back to batches" at bounding box center [593, 60] width 162 height 38
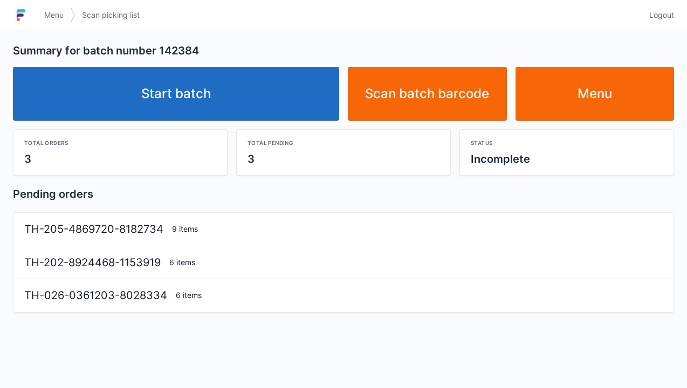
click at [190, 92] on link "Start batch" at bounding box center [176, 94] width 326 height 54
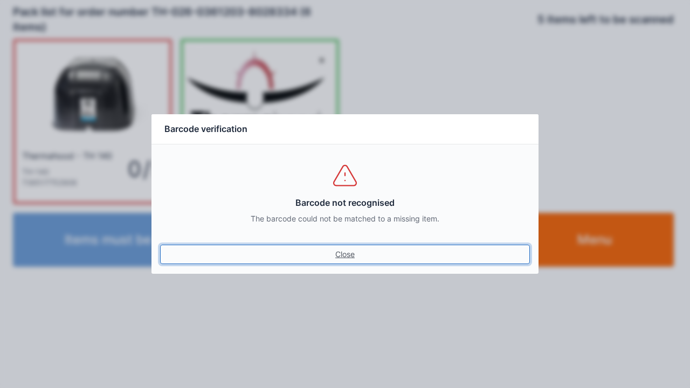
click at [344, 259] on link "Close" at bounding box center [345, 254] width 370 height 19
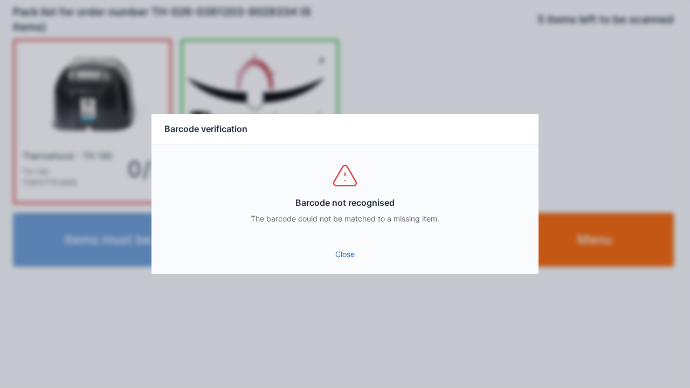
click at [338, 251] on link "Close" at bounding box center [345, 254] width 370 height 19
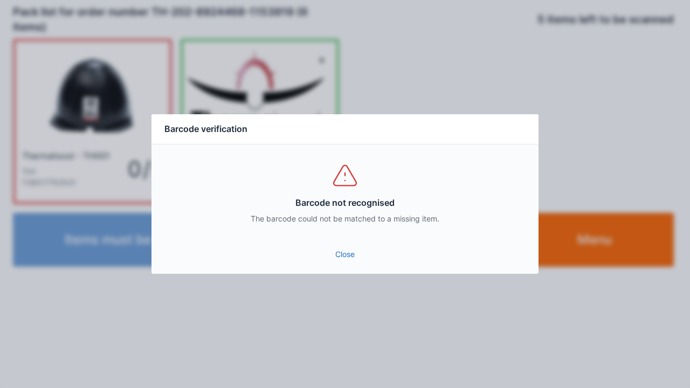
click at [338, 221] on div "The barcode could not be matched to a missing item." at bounding box center [344, 218] width 361 height 11
click at [370, 257] on link "Close" at bounding box center [345, 254] width 370 height 19
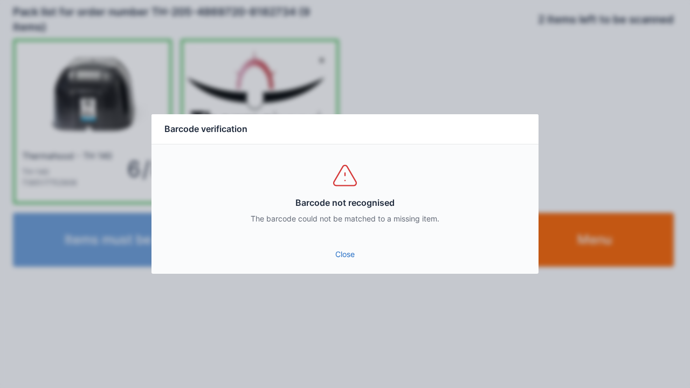
click at [359, 272] on div "Close" at bounding box center [344, 257] width 387 height 32
click at [340, 248] on link "Close" at bounding box center [345, 254] width 370 height 19
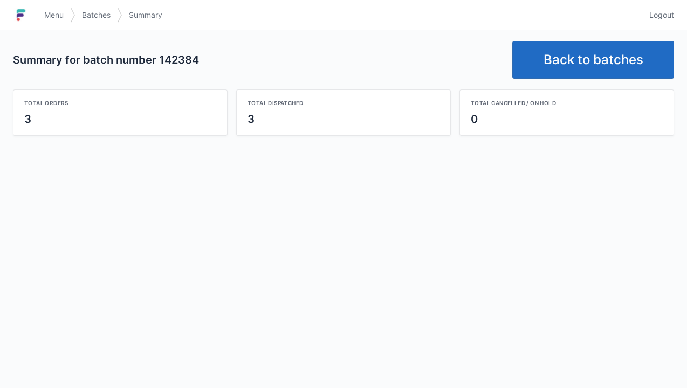
click at [560, 64] on link "Back to batches" at bounding box center [593, 60] width 162 height 38
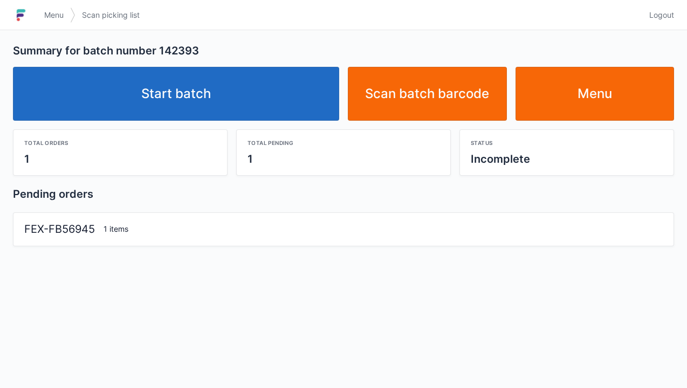
click at [181, 106] on link "Start batch" at bounding box center [176, 94] width 326 height 54
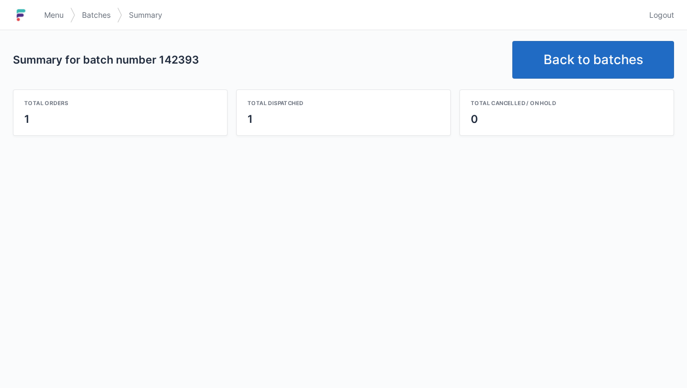
click at [579, 53] on link "Back to batches" at bounding box center [593, 60] width 162 height 38
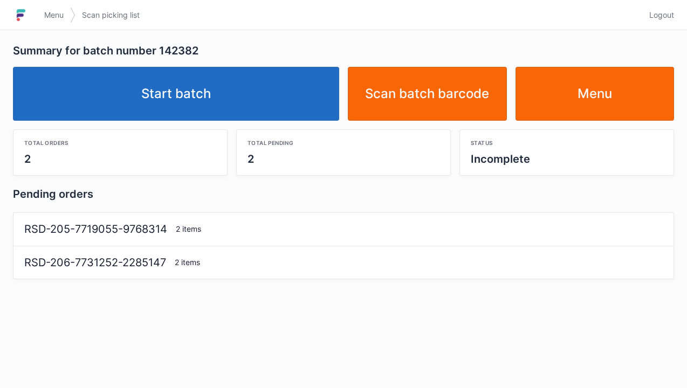
click at [174, 84] on link "Start batch" at bounding box center [176, 94] width 326 height 54
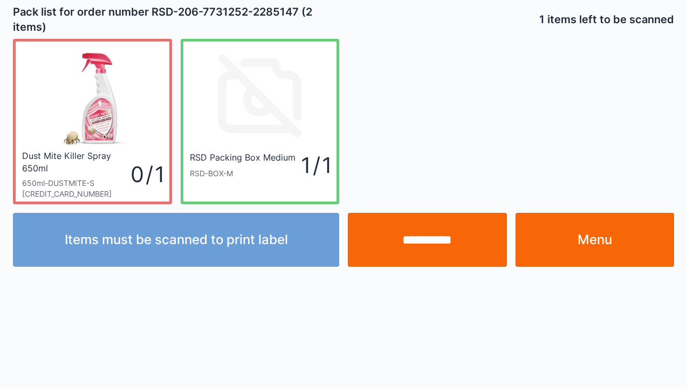
click at [603, 248] on link "Menu" at bounding box center [594, 240] width 159 height 54
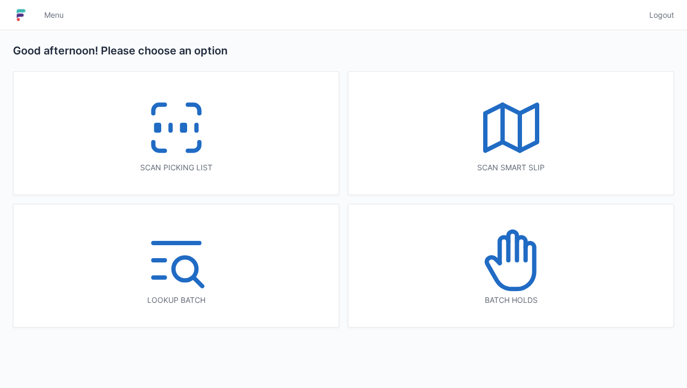
click at [509, 279] on icon at bounding box center [510, 260] width 69 height 69
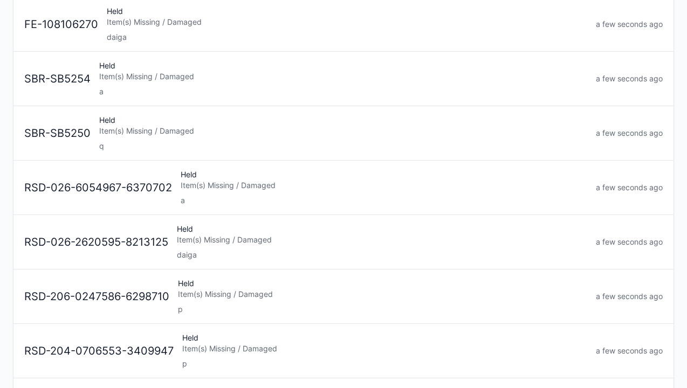
scroll to position [116, 0]
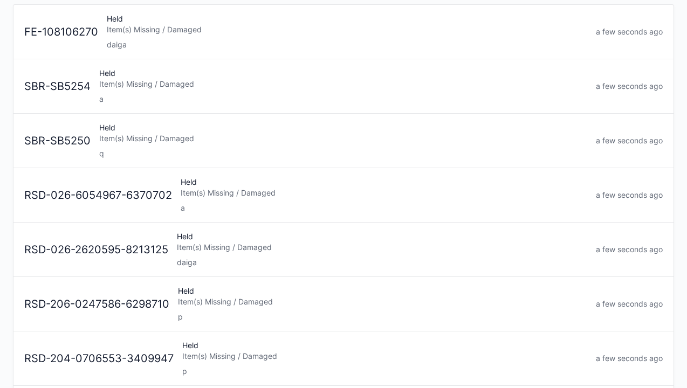
click at [226, 252] on div "Held Item(s) Missing / Damaged daiga" at bounding box center [381, 249] width 419 height 37
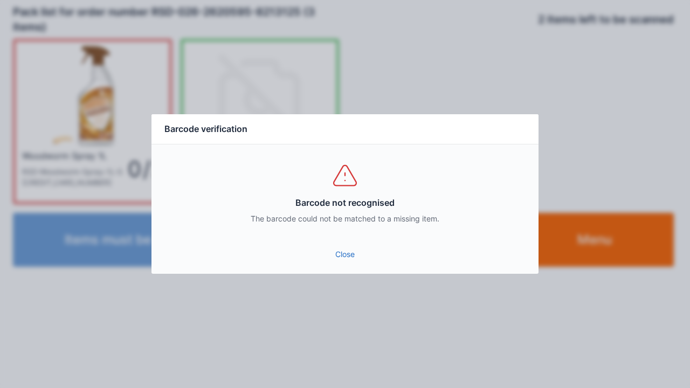
click at [342, 254] on link "Close" at bounding box center [345, 254] width 370 height 19
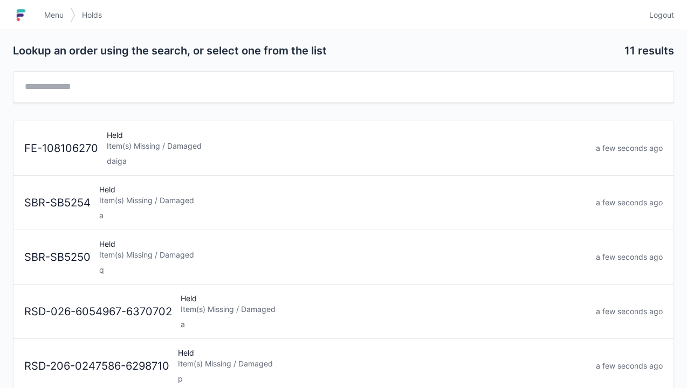
click at [171, 150] on div "Item(s) Missing / Damaged" at bounding box center [347, 146] width 480 height 11
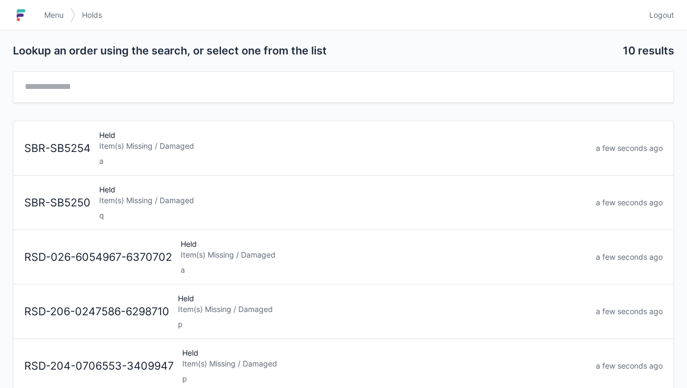
click at [24, 11] on img at bounding box center [21, 14] width 16 height 17
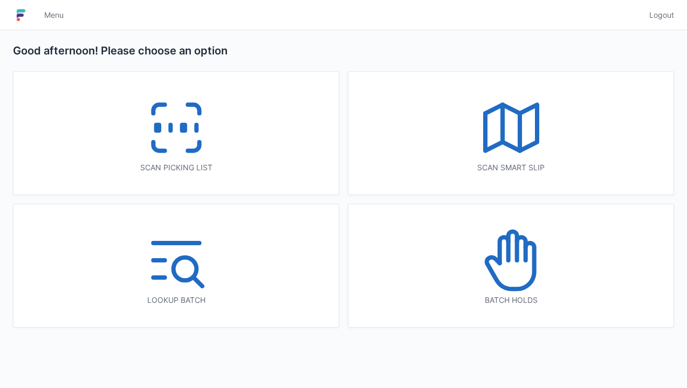
click at [164, 116] on icon at bounding box center [176, 127] width 69 height 69
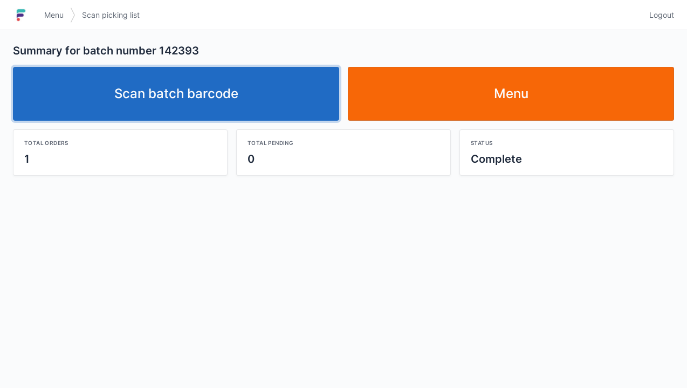
click at [232, 84] on link "Scan batch barcode" at bounding box center [176, 94] width 326 height 54
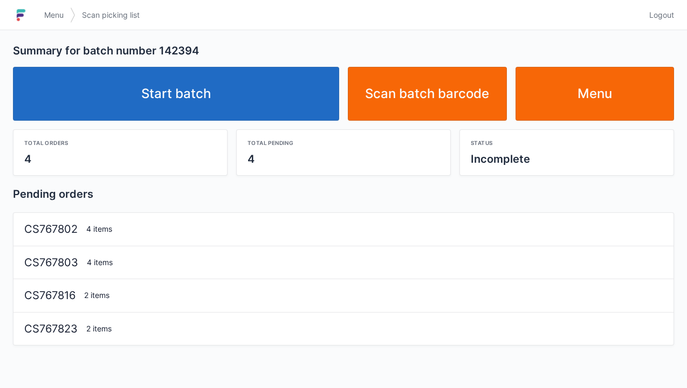
click at [196, 92] on link "Start batch" at bounding box center [176, 94] width 326 height 54
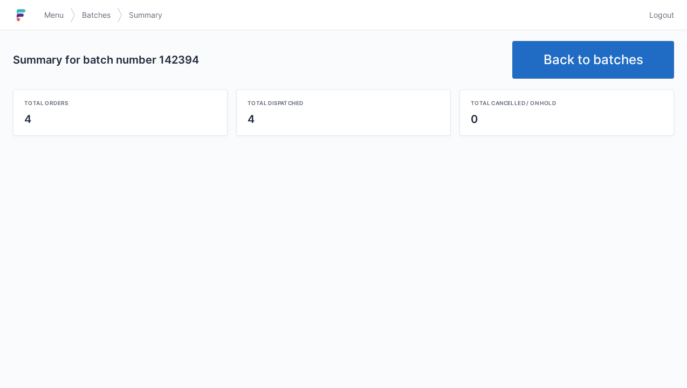
click at [581, 59] on link "Back to batches" at bounding box center [593, 60] width 162 height 38
